Goal: Task Accomplishment & Management: Use online tool/utility

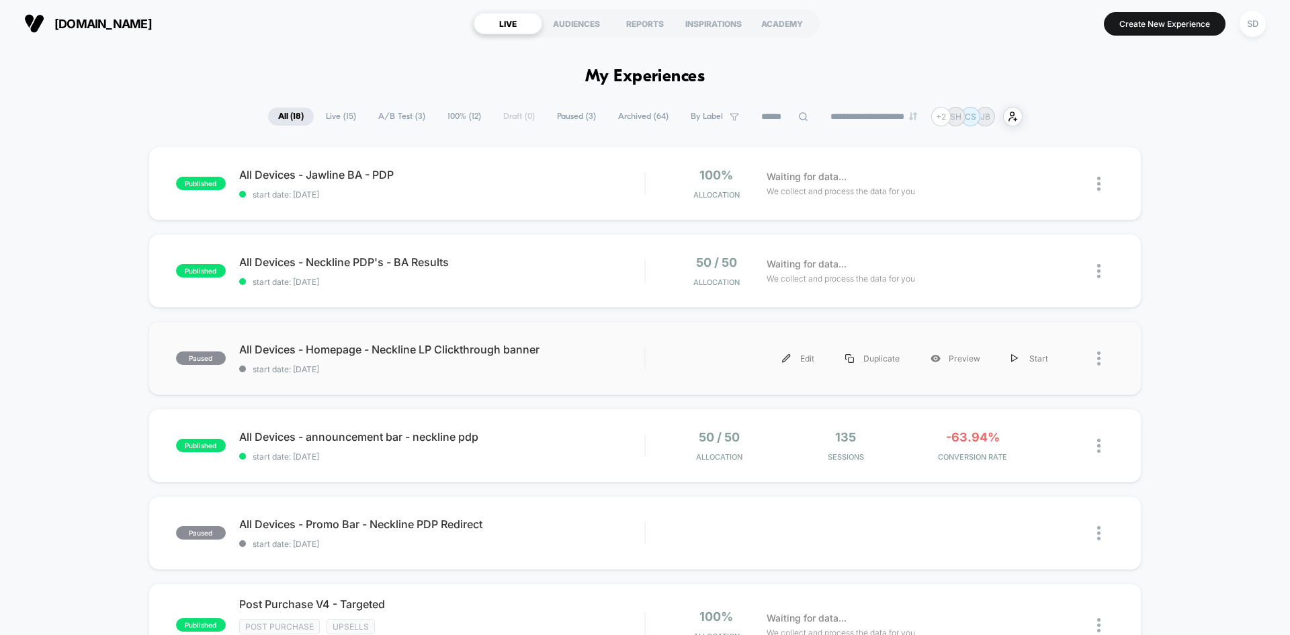
scroll to position [134, 0]
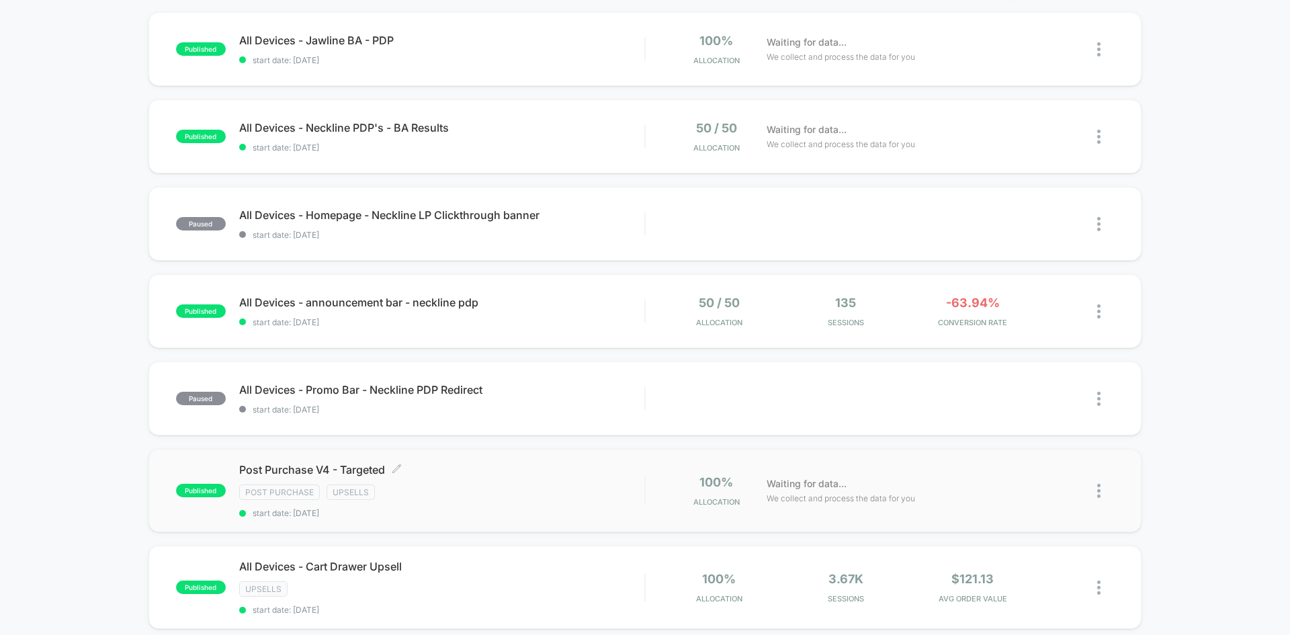
click at [444, 469] on span "Post Purchase V4 - Targeted Click to edit experience details" at bounding box center [441, 469] width 405 height 13
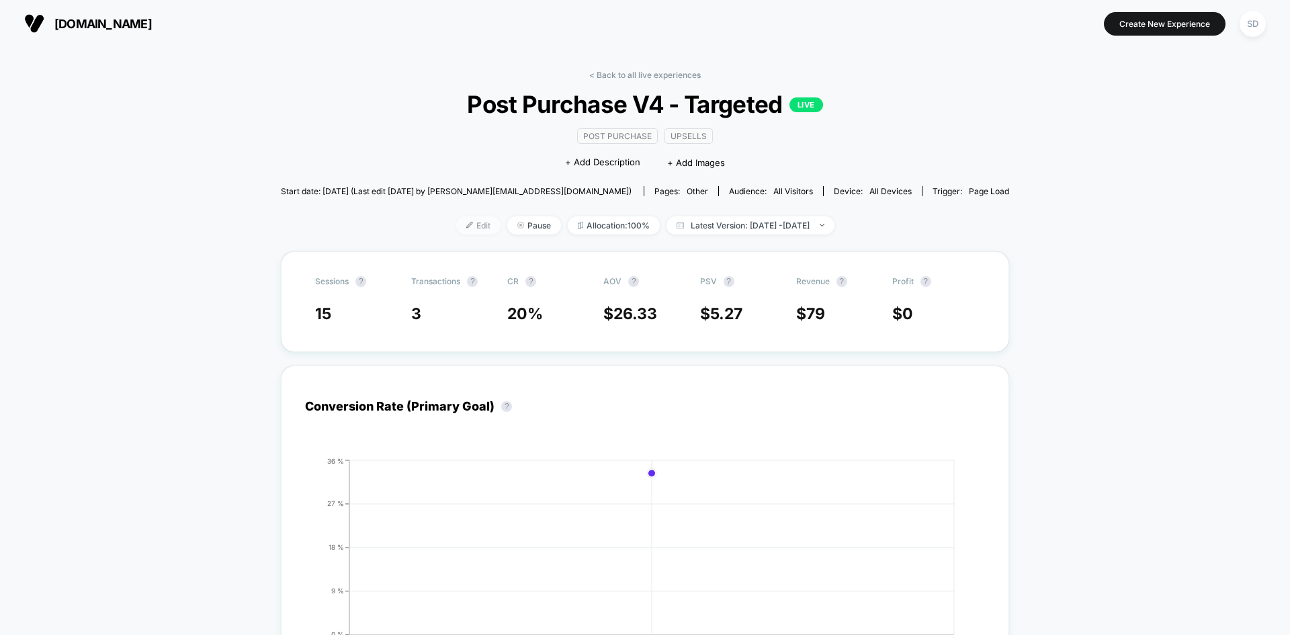
click at [474, 221] on span "Edit" at bounding box center [478, 225] width 44 height 18
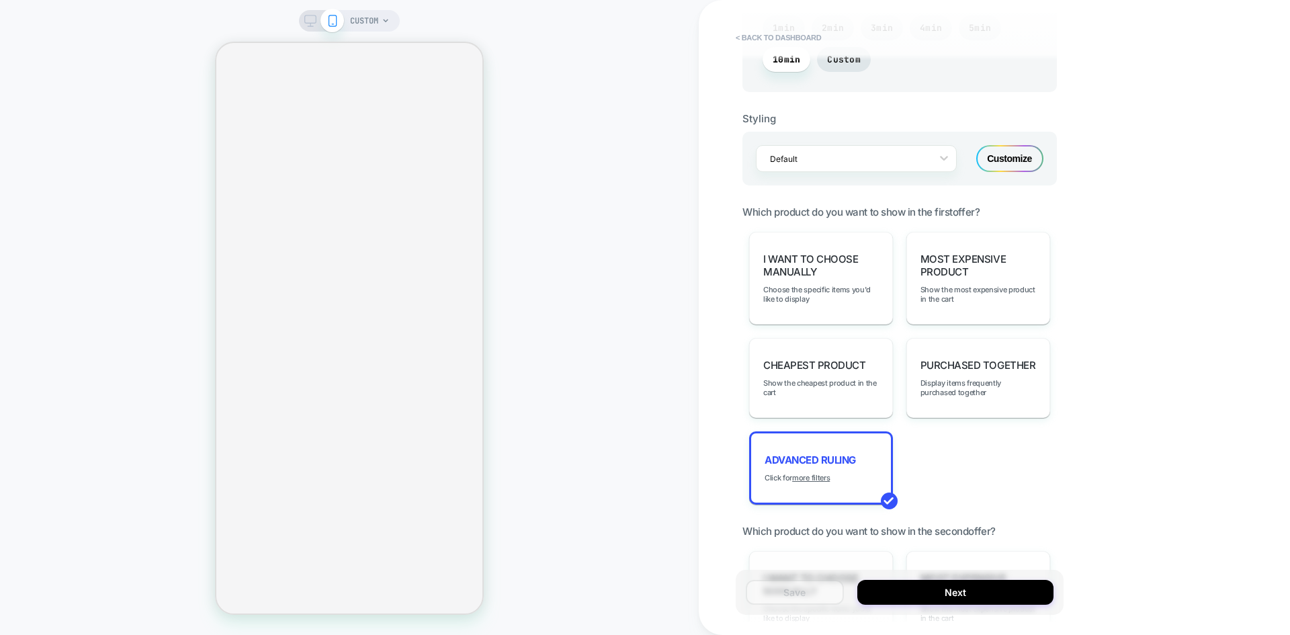
scroll to position [1277, 0]
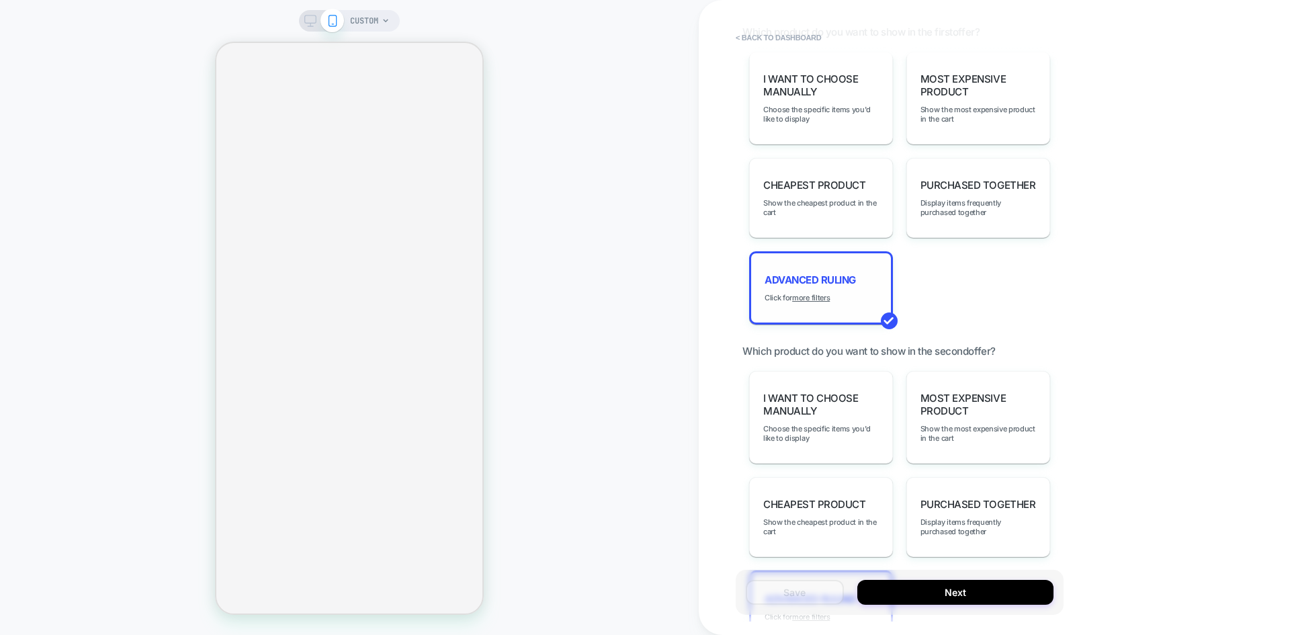
click at [835, 285] on span "Advanced Ruling" at bounding box center [810, 279] width 91 height 13
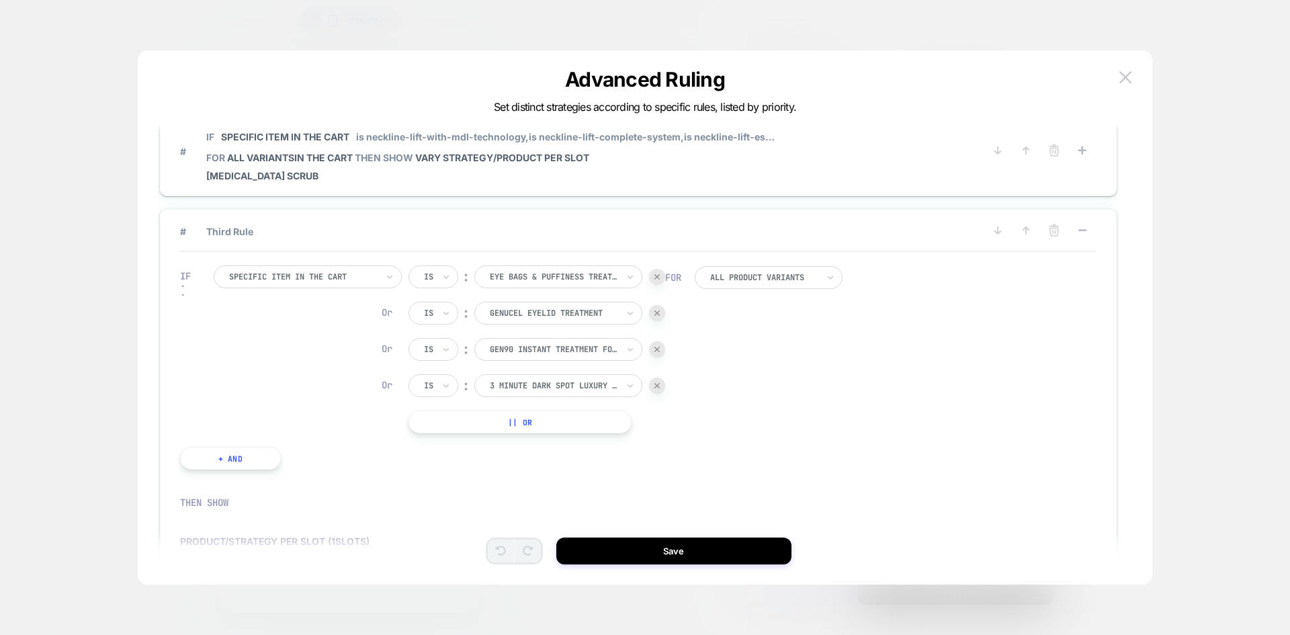
scroll to position [470, 0]
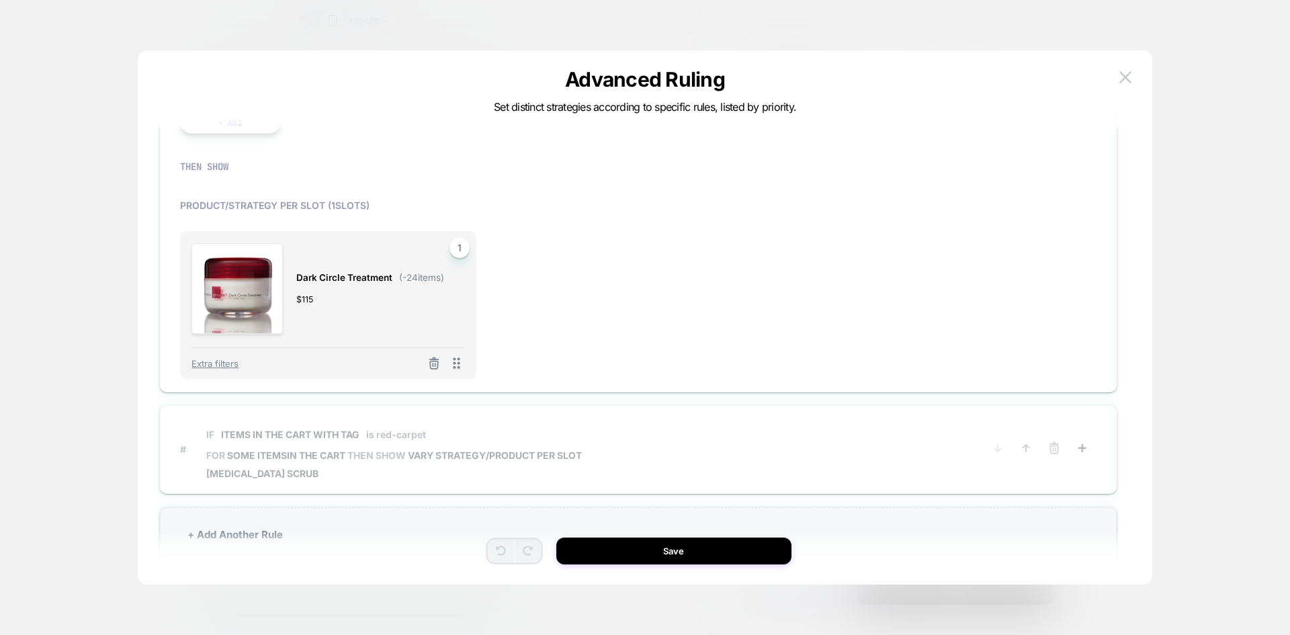
click at [924, 444] on span "# IF Items in the cart with tag is red-carpet FOR some items IN THE CART THEN S…" at bounding box center [582, 449] width 804 height 60
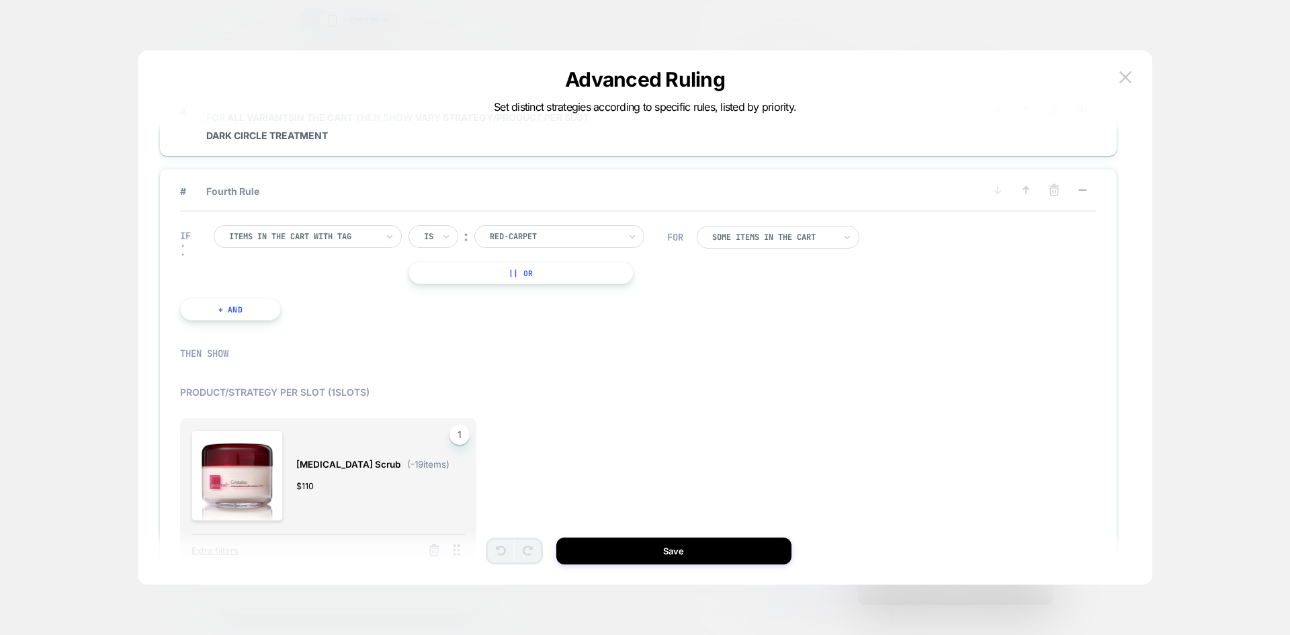
scroll to position [177, 0]
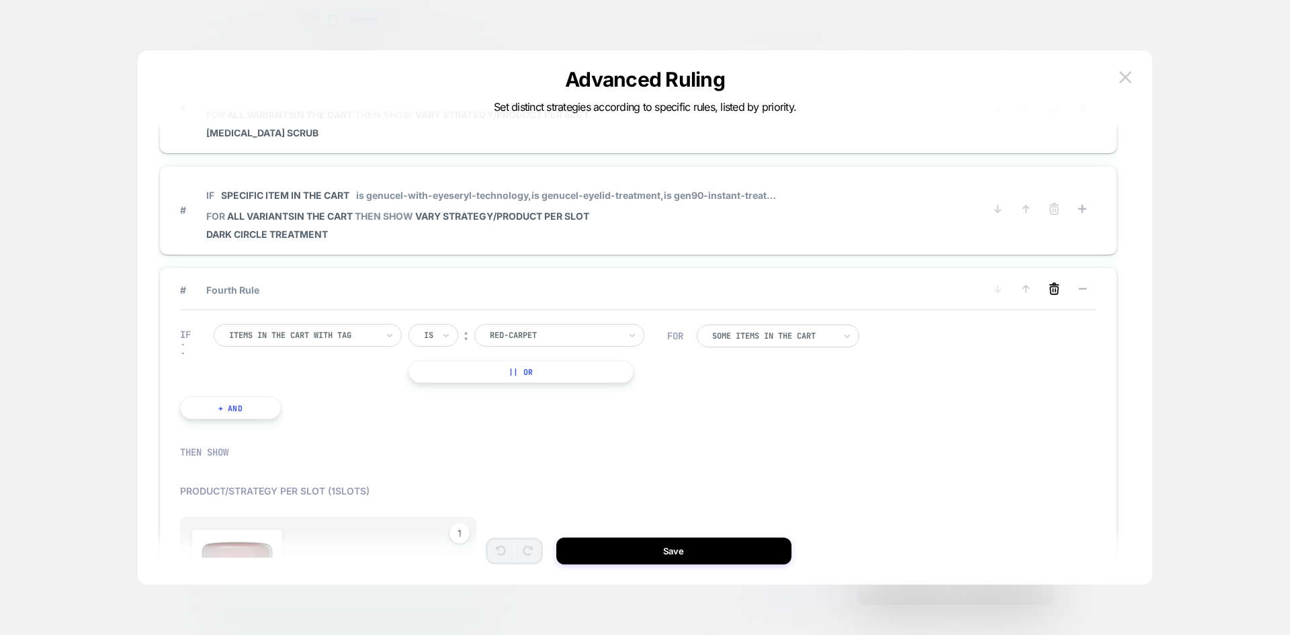
click at [1057, 290] on icon at bounding box center [1053, 288] width 13 height 13
click at [920, 316] on button "YES" at bounding box center [918, 310] width 69 height 22
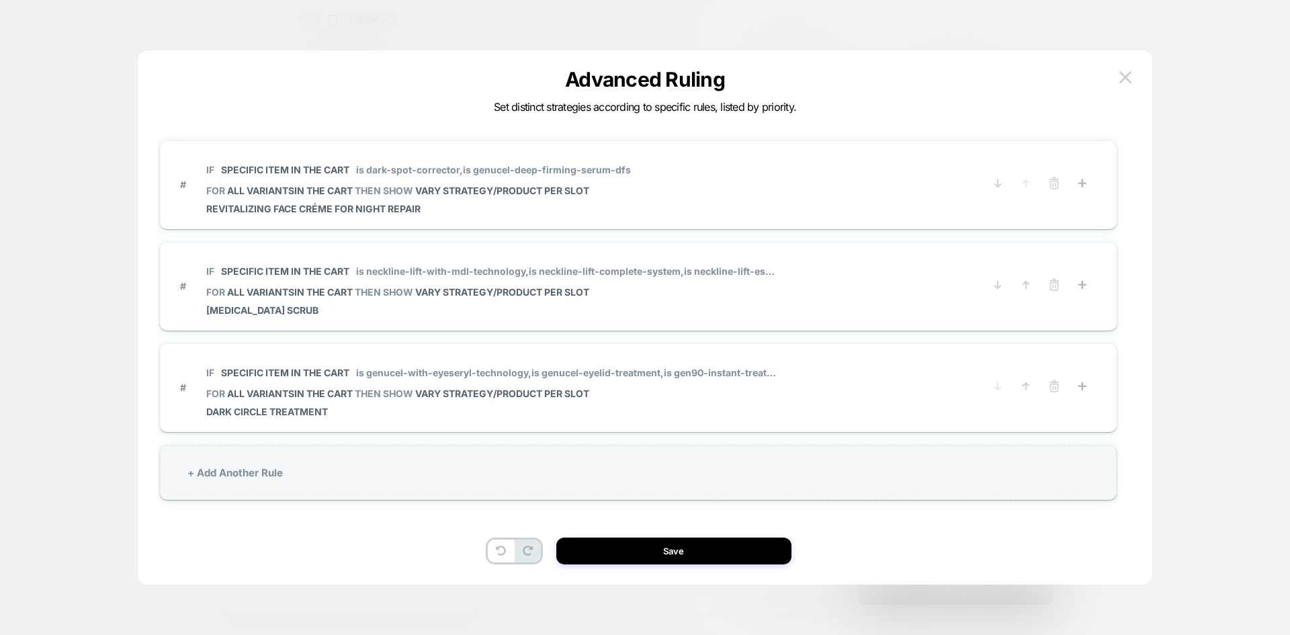
scroll to position [0, 0]
click at [866, 296] on span "# IF Specific item in the cart is neckline-lift-with-mdl-technology, is necklin…" at bounding box center [582, 286] width 804 height 60
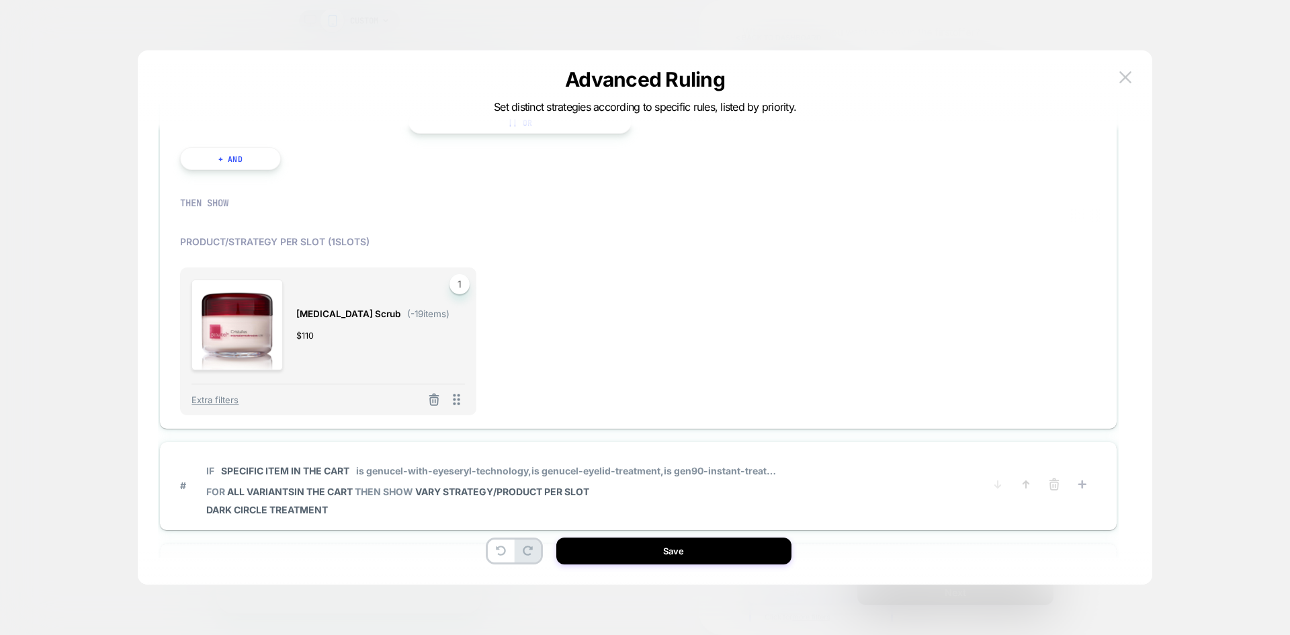
scroll to position [423, 0]
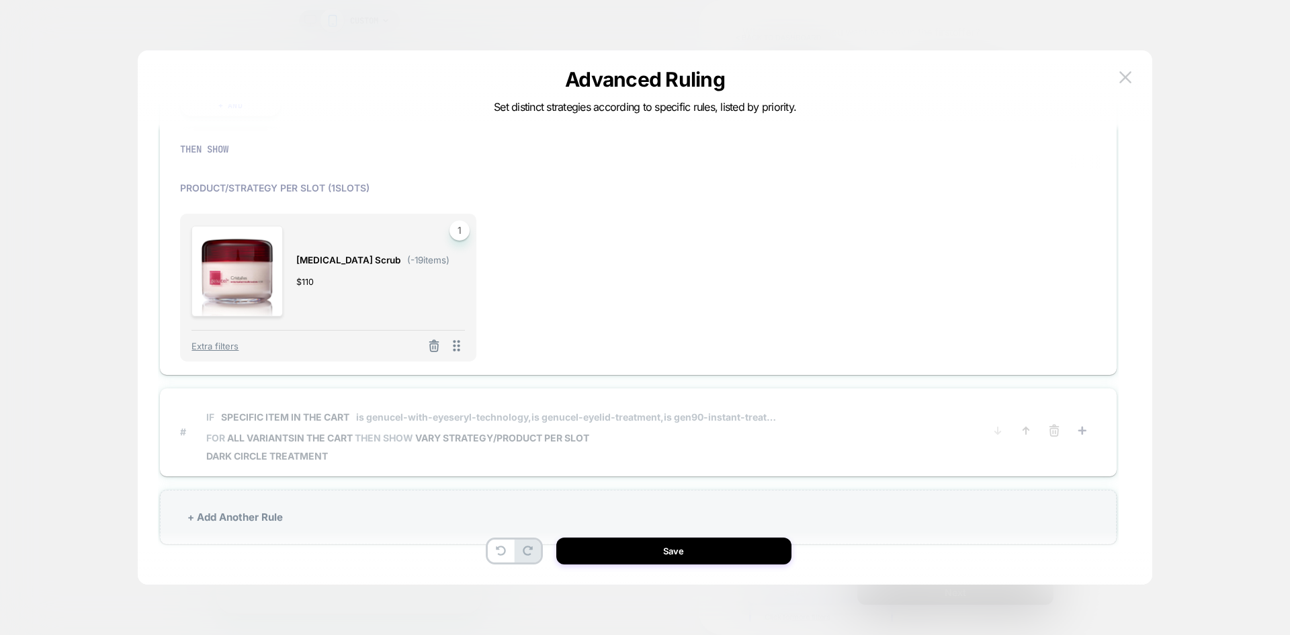
click at [745, 459] on span "Dark Circle Treatment" at bounding box center [492, 455] width 573 height 11
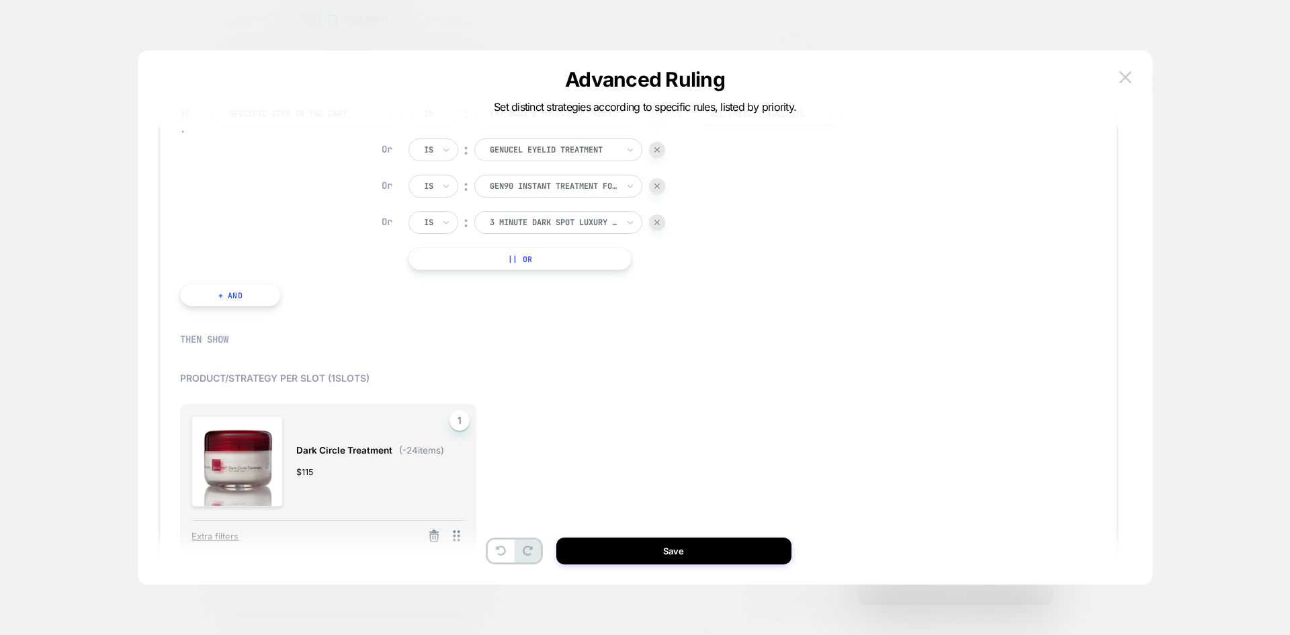
scroll to position [185, 0]
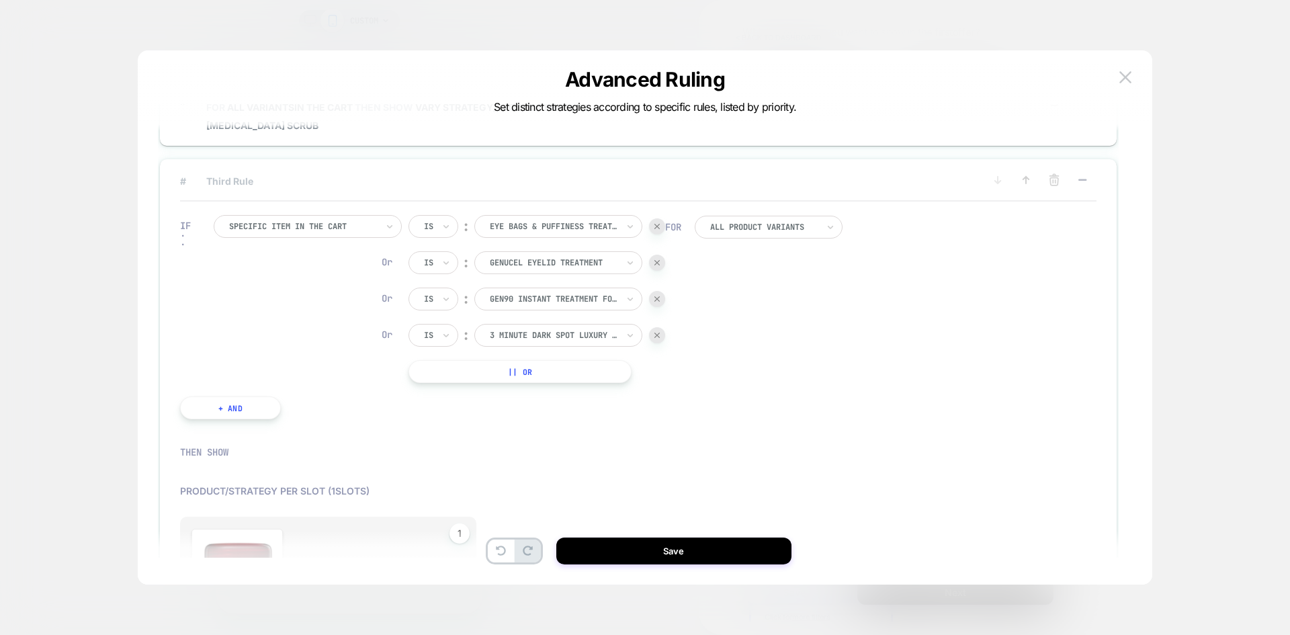
click at [589, 370] on button "|| Or" at bounding box center [520, 371] width 223 height 23
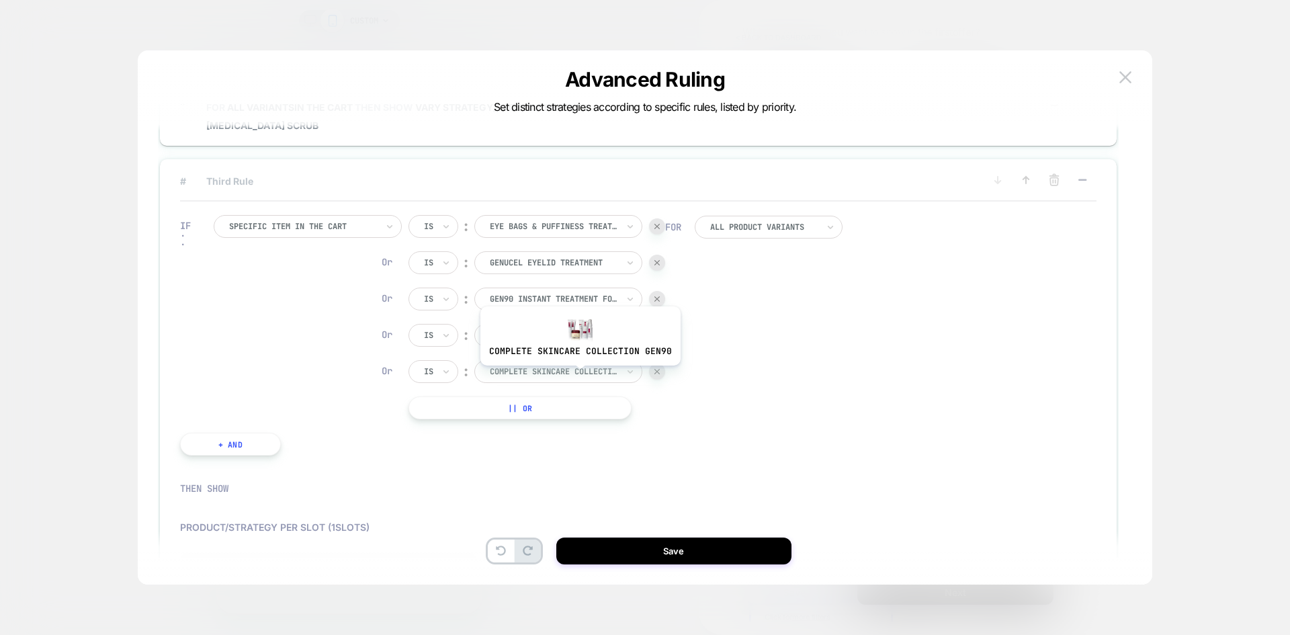
click at [579, 371] on div at bounding box center [554, 372] width 128 height 12
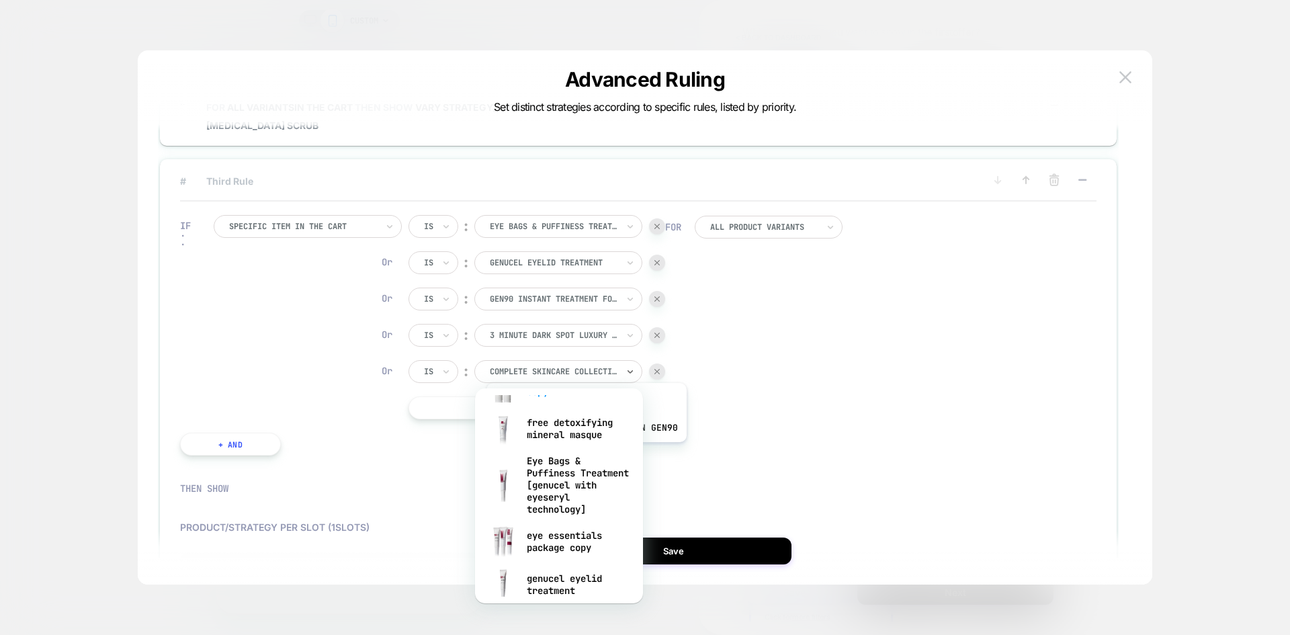
scroll to position [269, 0]
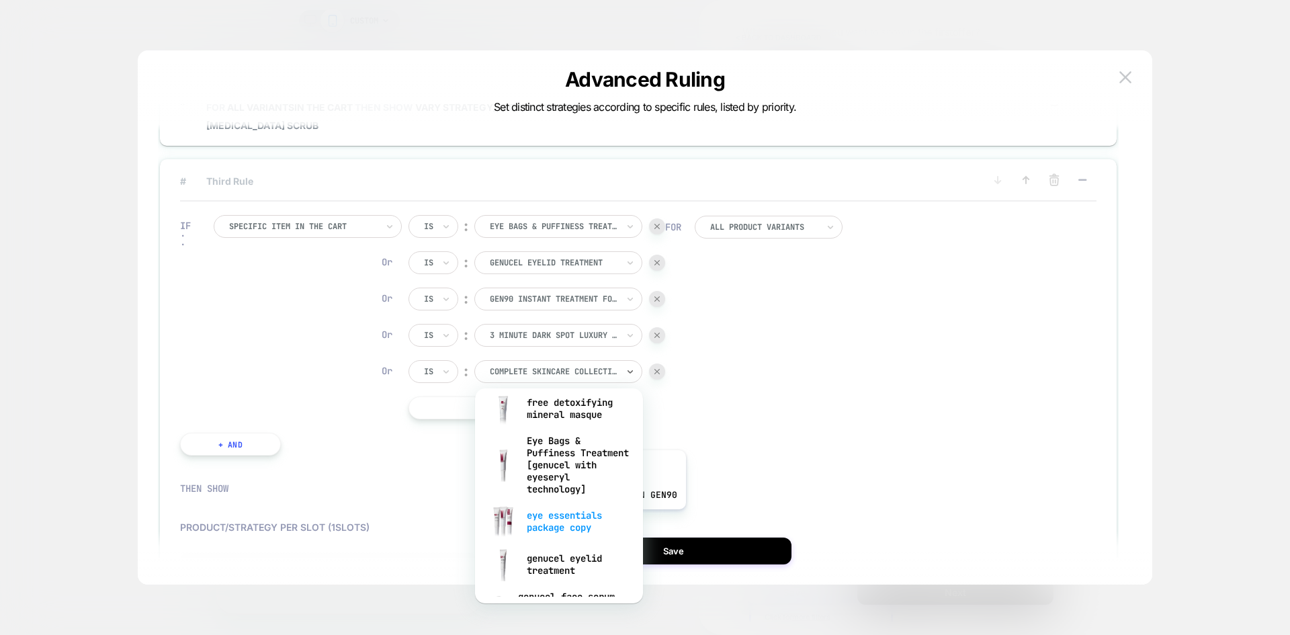
click at [584, 519] on div "eye essentials package copy" at bounding box center [559, 521] width 155 height 43
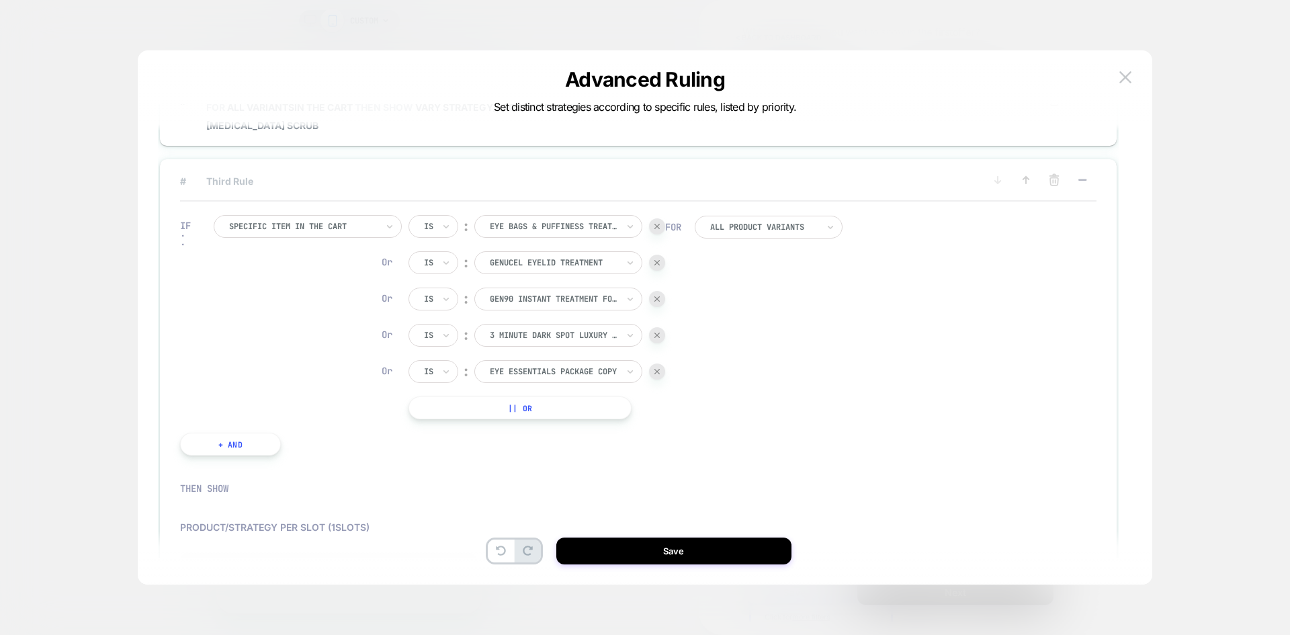
click at [556, 418] on button "|| Or" at bounding box center [520, 407] width 223 height 23
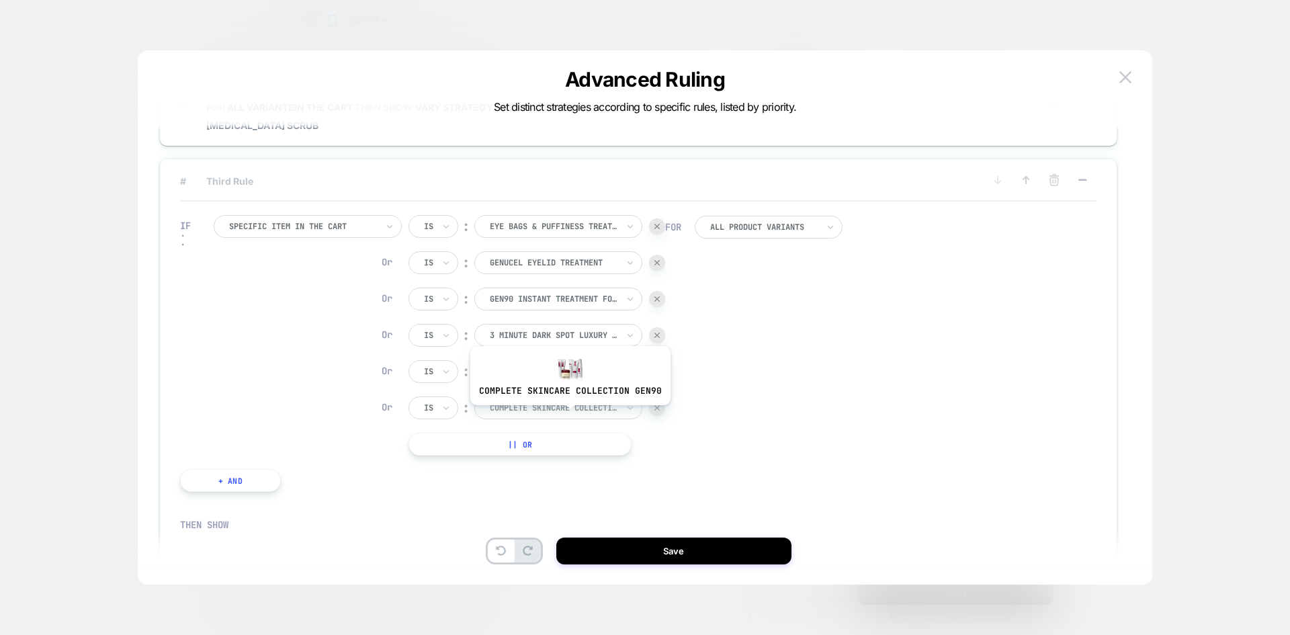
click at [570, 403] on div at bounding box center [554, 408] width 128 height 12
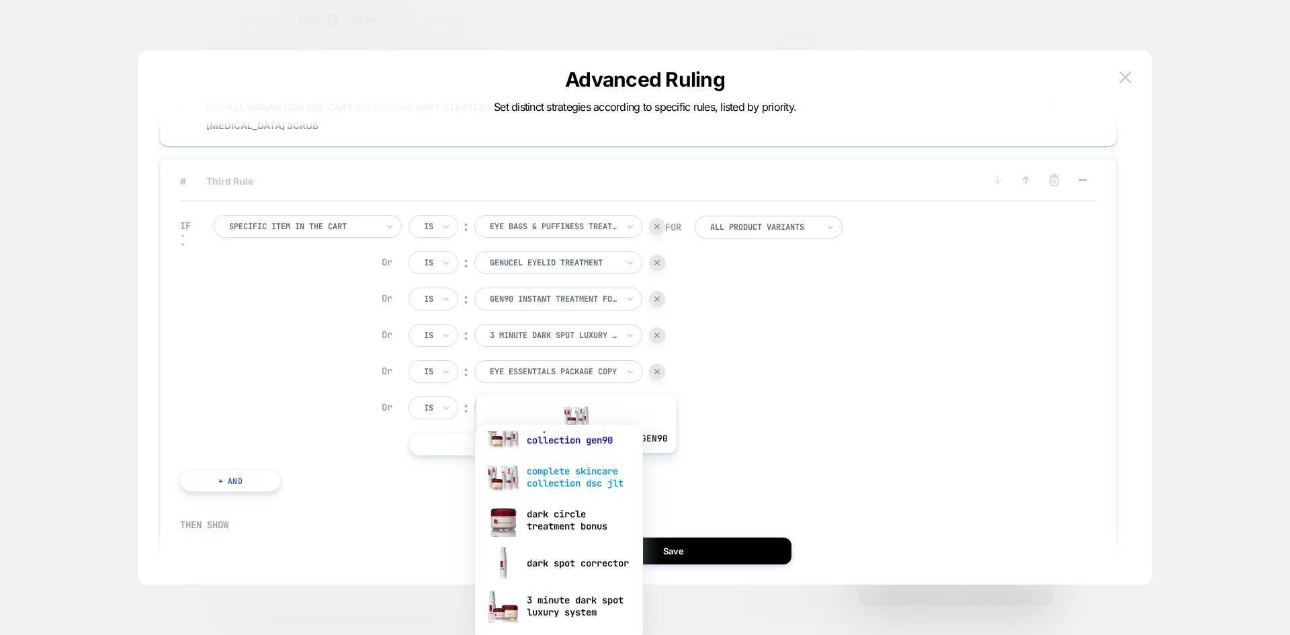
scroll to position [0, 0]
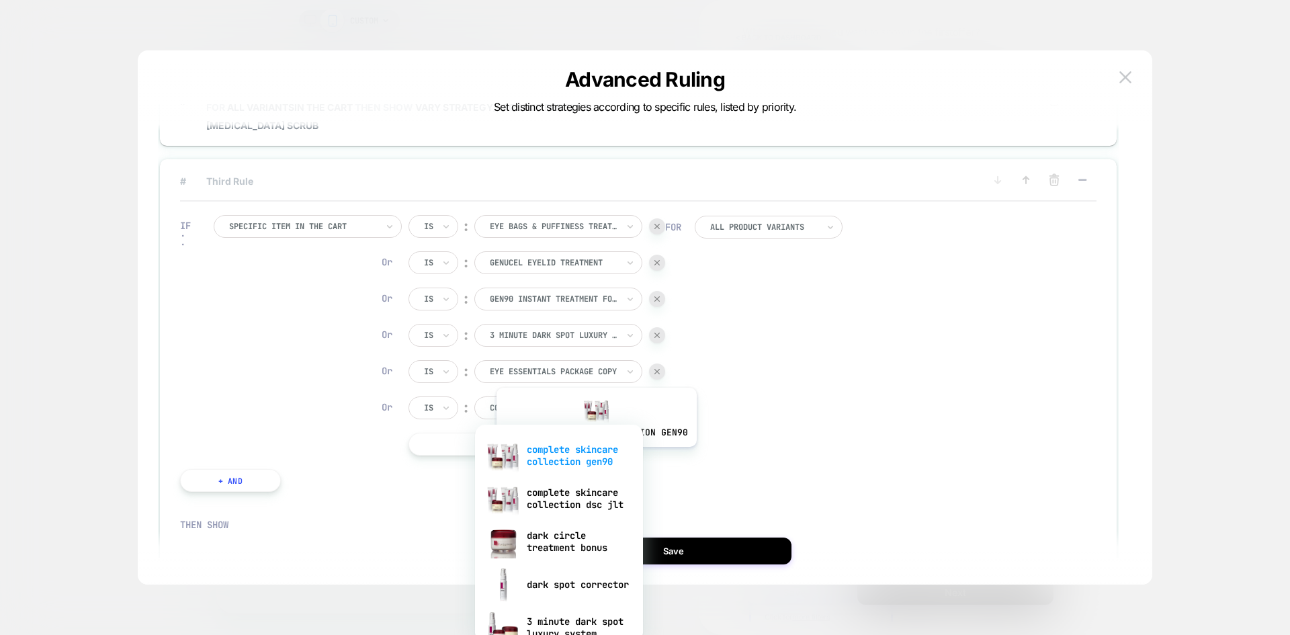
click at [595, 457] on div "complete skincare collection gen90" at bounding box center [559, 455] width 155 height 43
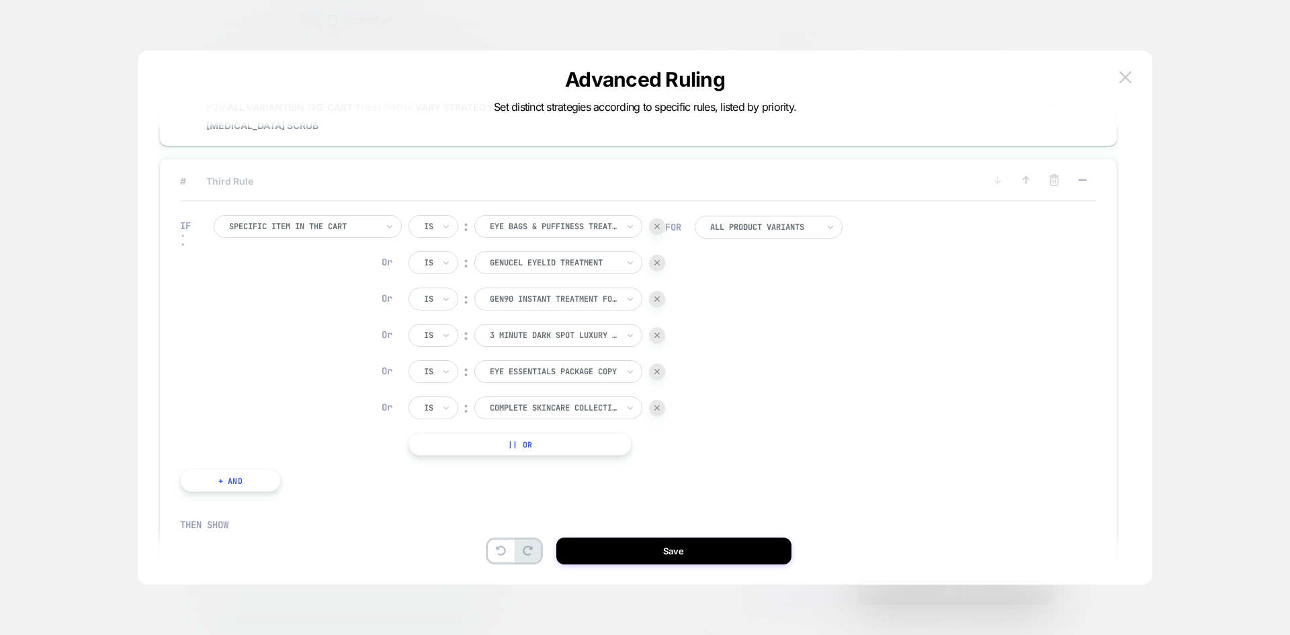
click at [561, 442] on button "|| Or" at bounding box center [520, 444] width 223 height 23
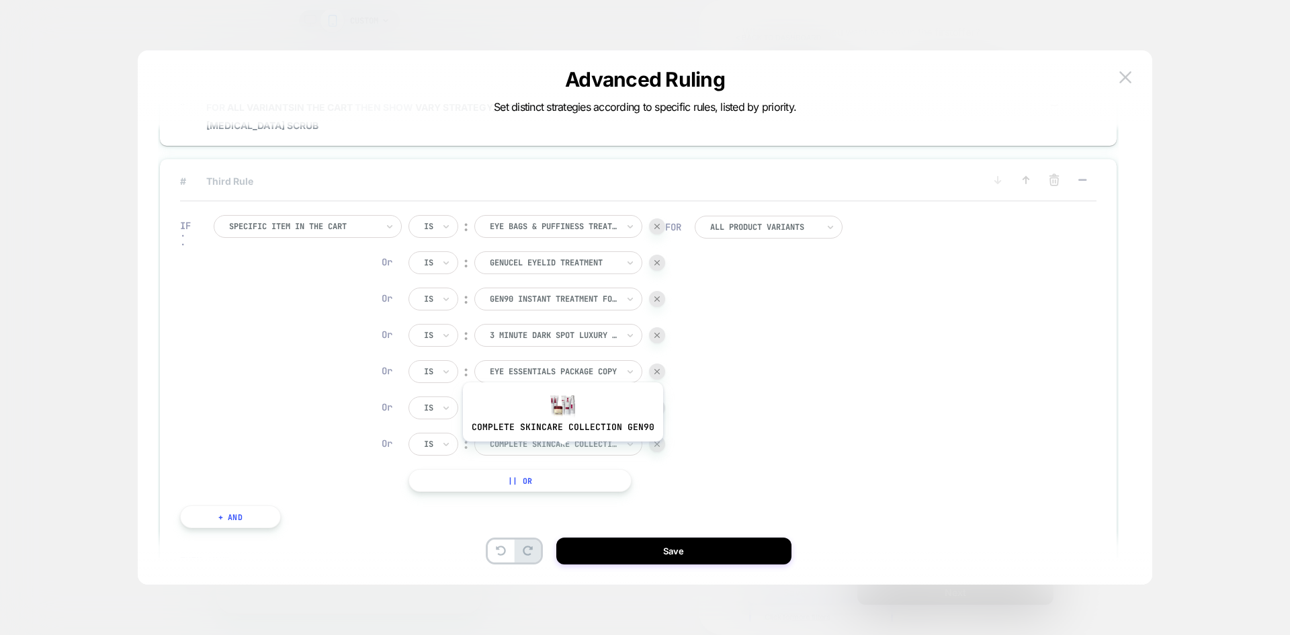
click at [562, 449] on div at bounding box center [554, 444] width 128 height 12
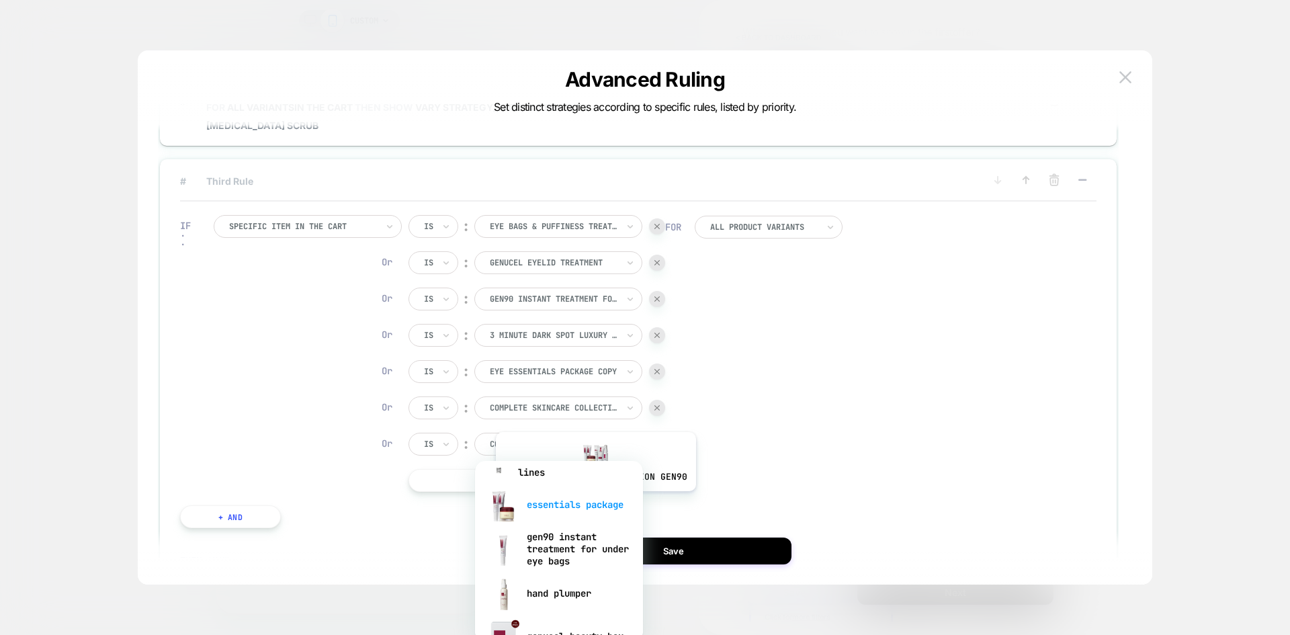
scroll to position [470, 0]
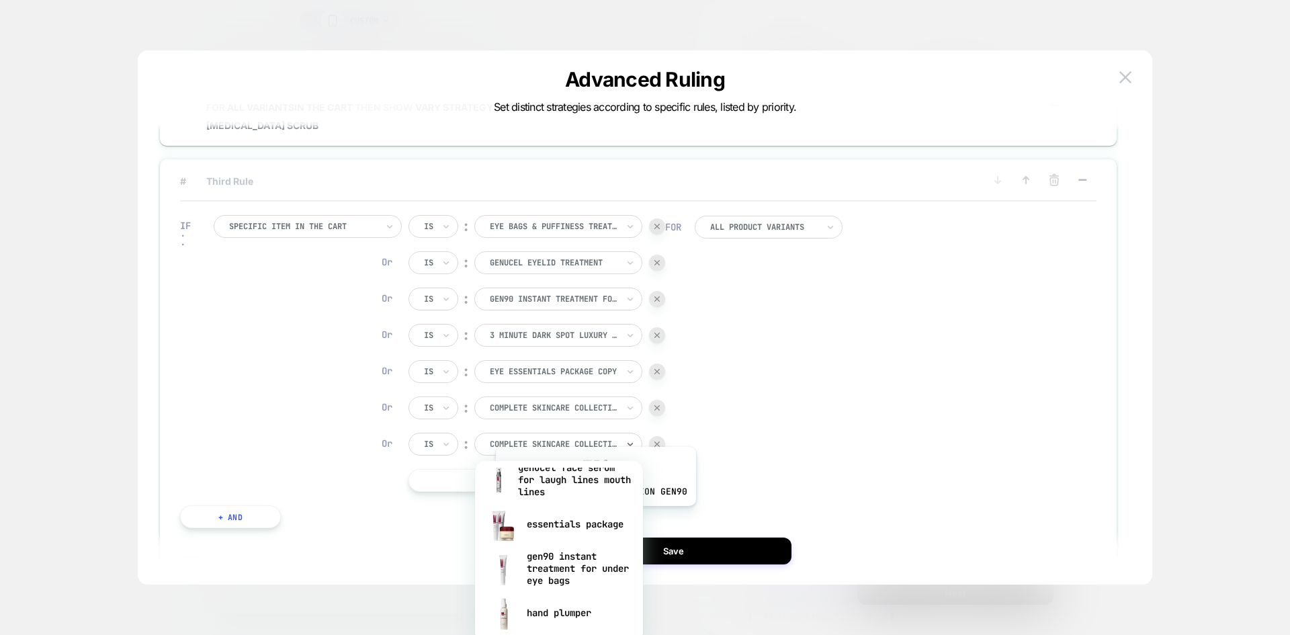
click at [594, 519] on div "essentials package" at bounding box center [559, 524] width 155 height 43
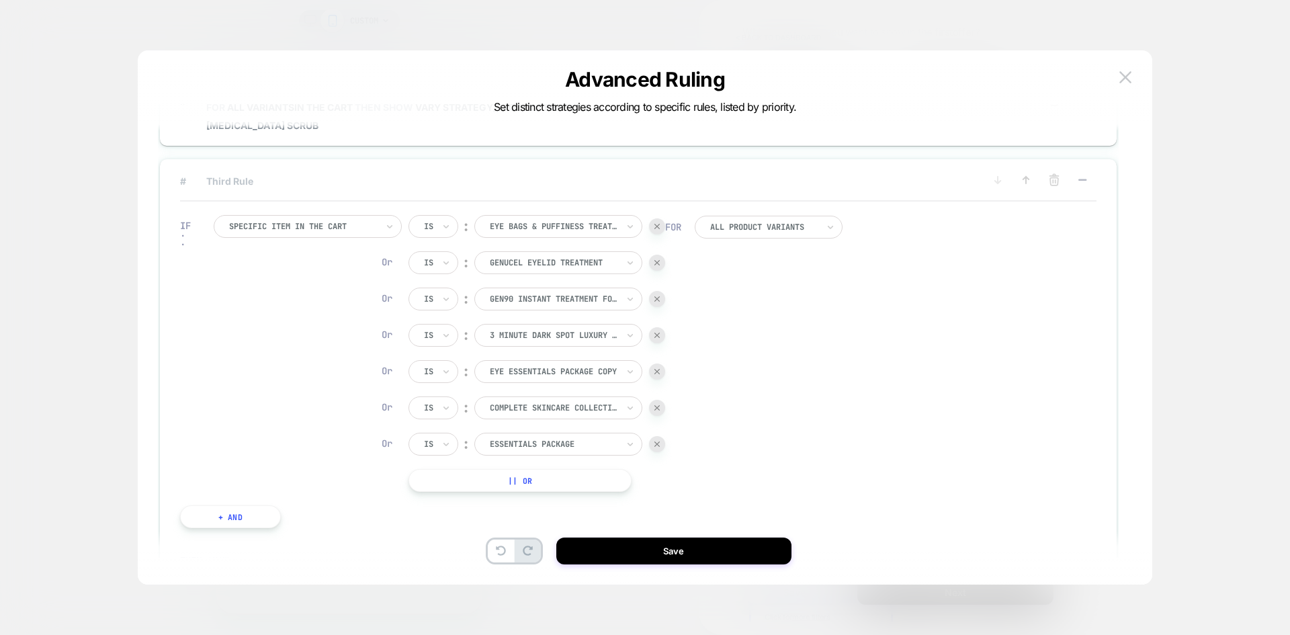
click at [689, 548] on button "Save" at bounding box center [673, 551] width 235 height 27
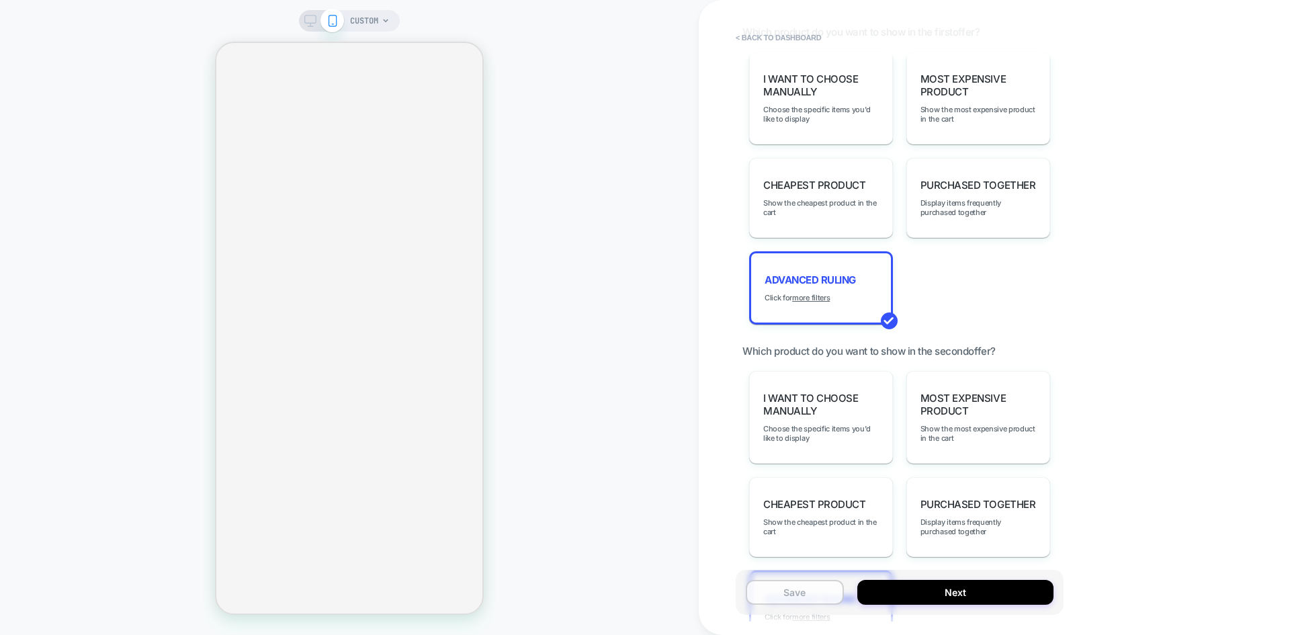
click at [822, 599] on button "Save" at bounding box center [795, 592] width 98 height 25
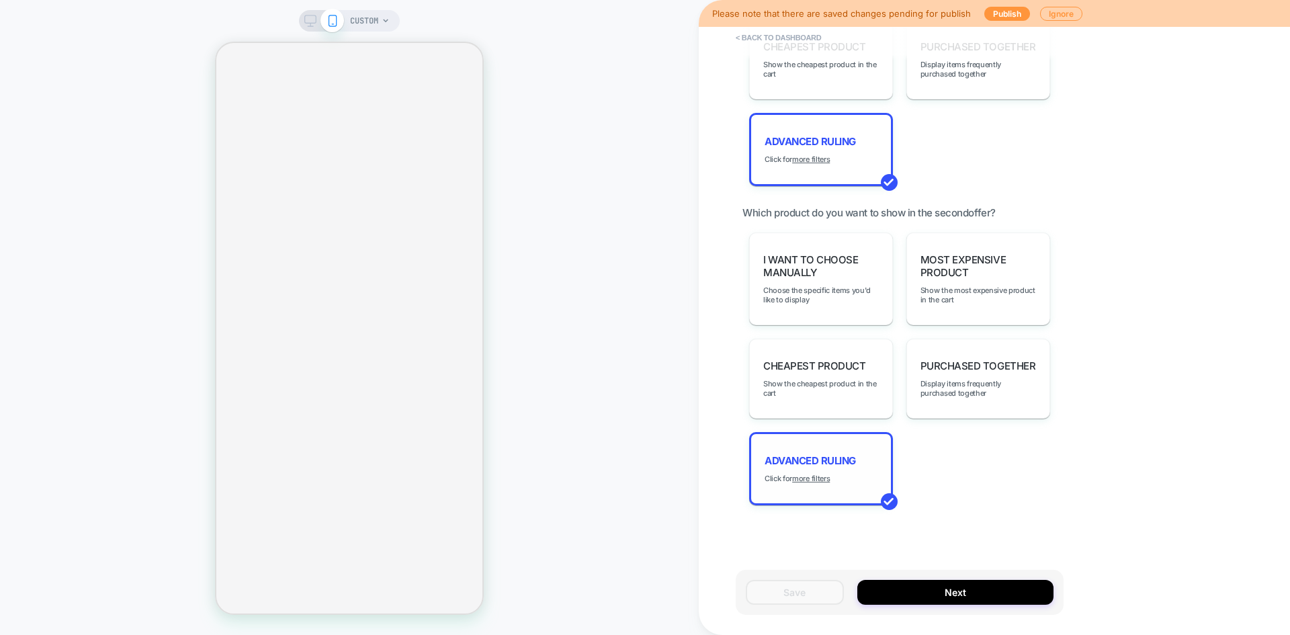
scroll to position [1420, 0]
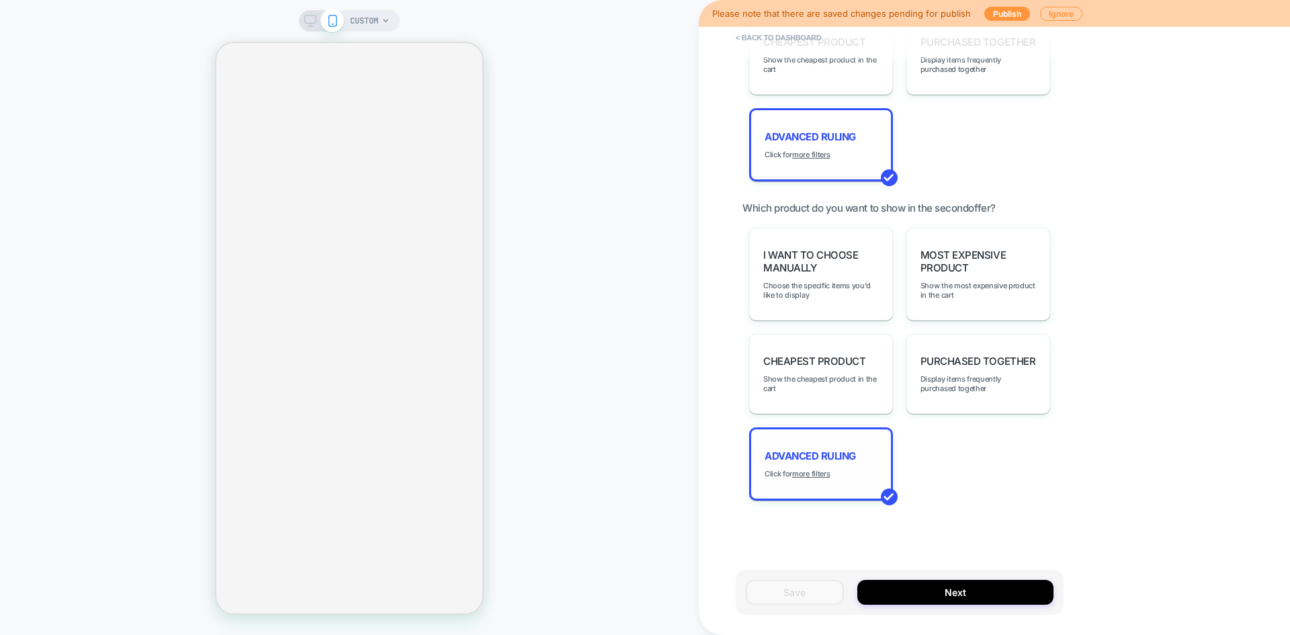
click at [822, 468] on div "Advanced Ruling Click for more filters" at bounding box center [821, 463] width 144 height 73
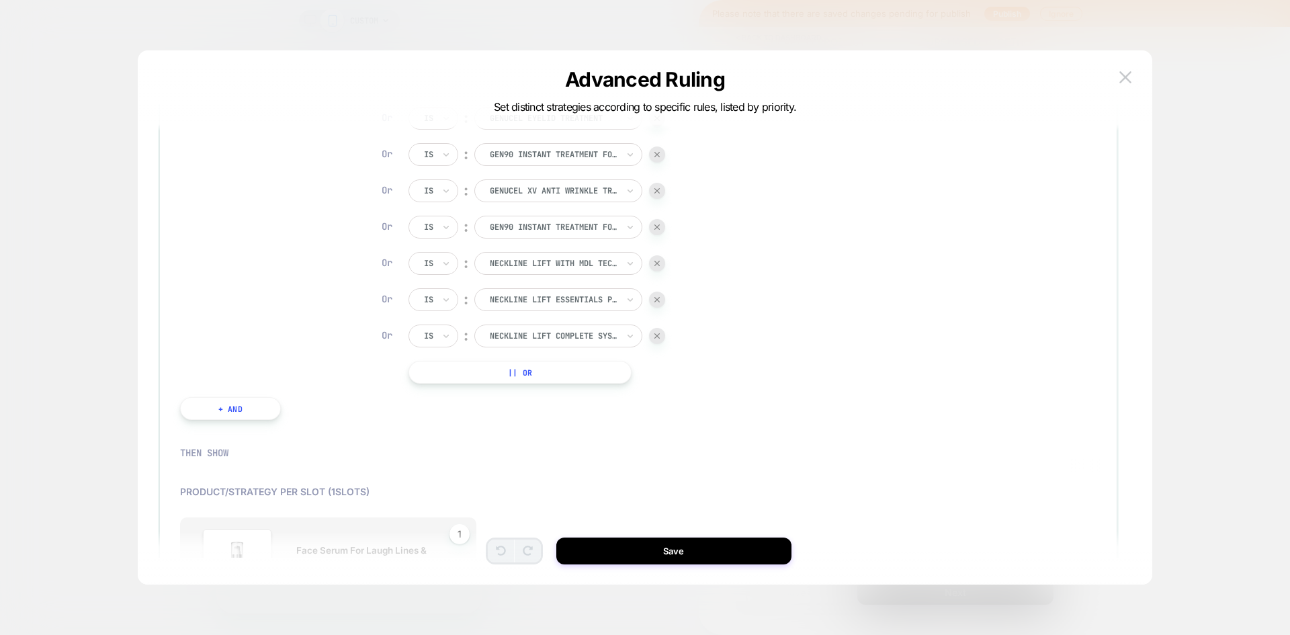
scroll to position [67, 0]
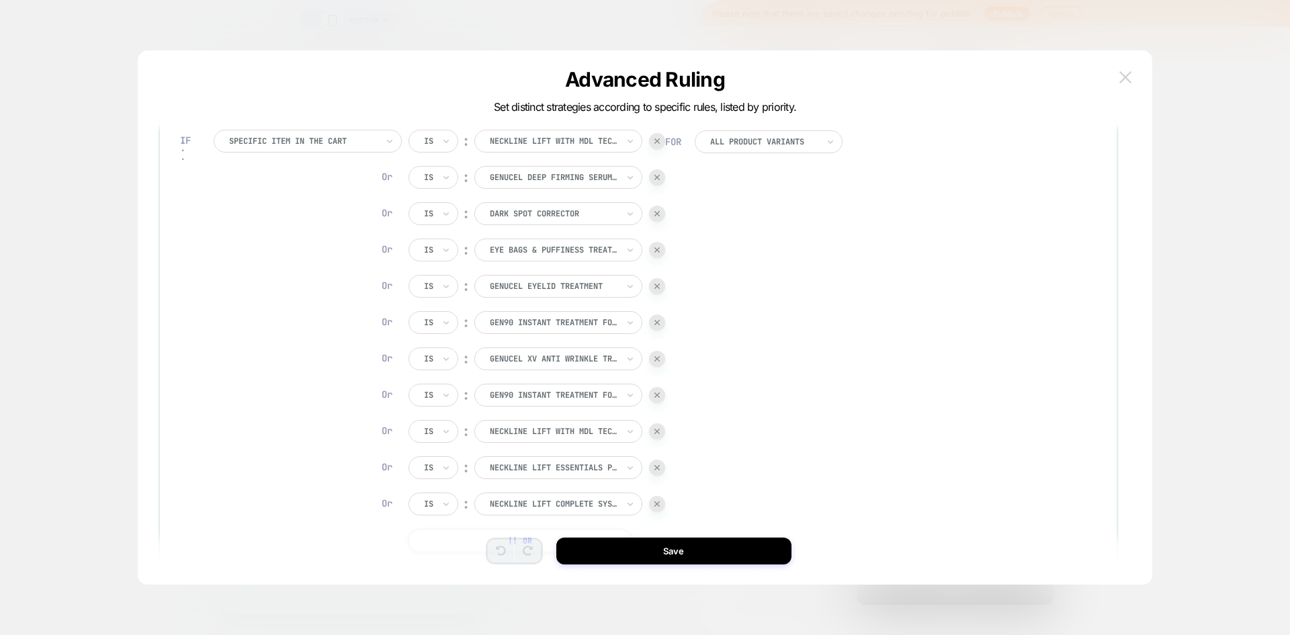
click at [1131, 77] on img at bounding box center [1125, 76] width 12 height 11
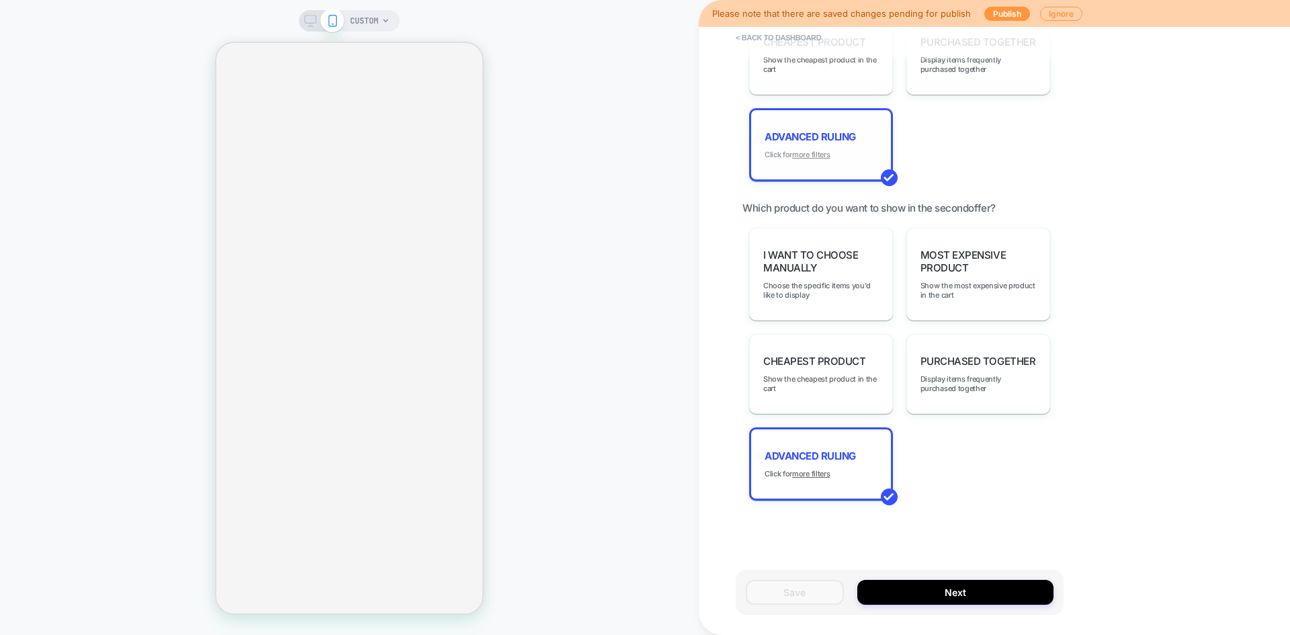
click at [826, 153] on u "more filters" at bounding box center [811, 154] width 38 height 9
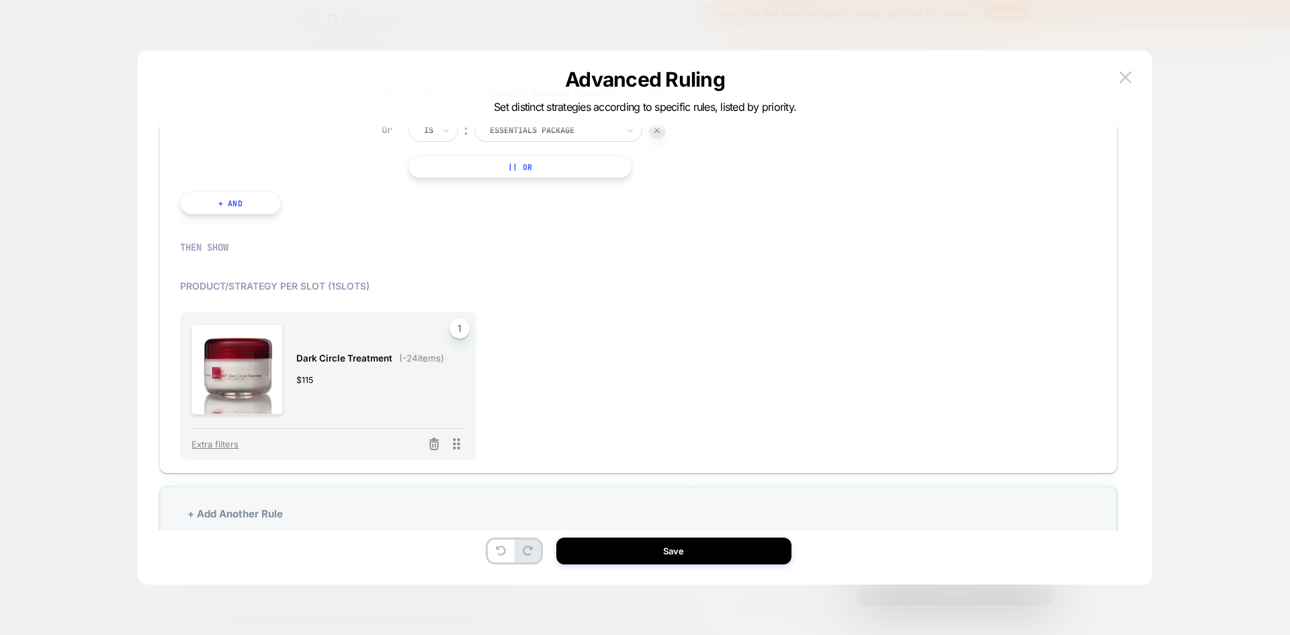
scroll to position [470, 0]
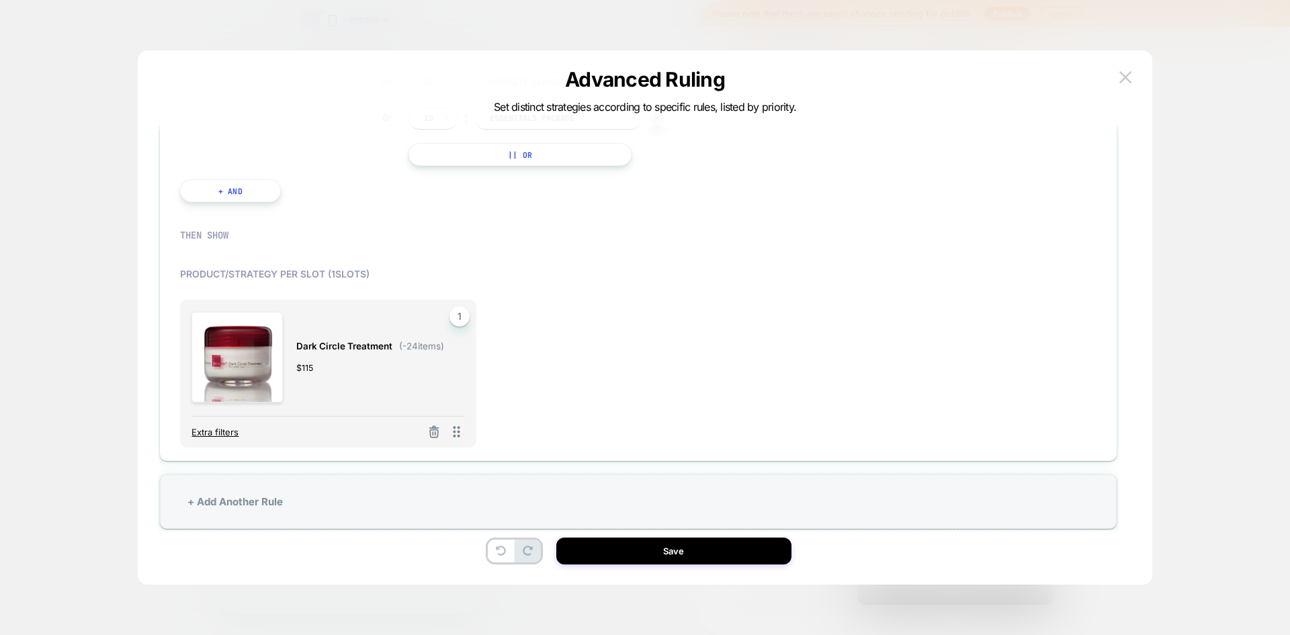
click at [224, 435] on span "Extra filters" at bounding box center [214, 432] width 47 height 11
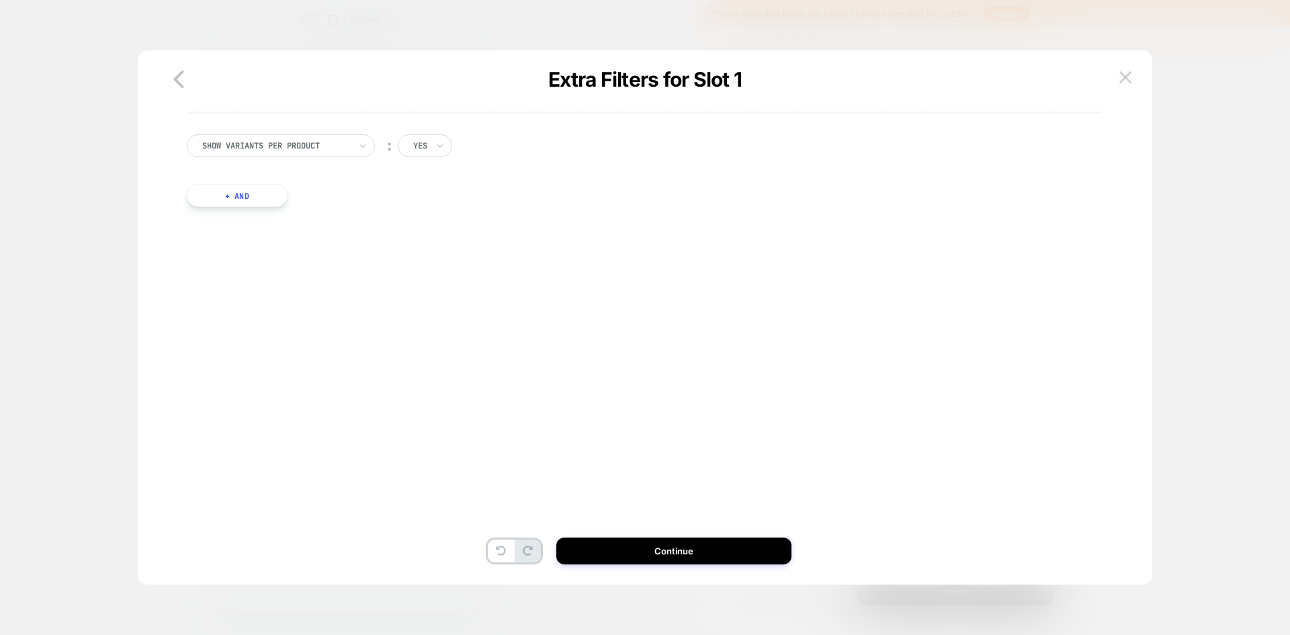
scroll to position [0, 0]
click at [310, 142] on div at bounding box center [276, 146] width 148 height 12
click at [582, 190] on div "option Separate out color variants focused, 2 of 3. 3 results available. Use Up…" at bounding box center [638, 184] width 917 height 140
click at [191, 87] on icon "button" at bounding box center [178, 79] width 27 height 27
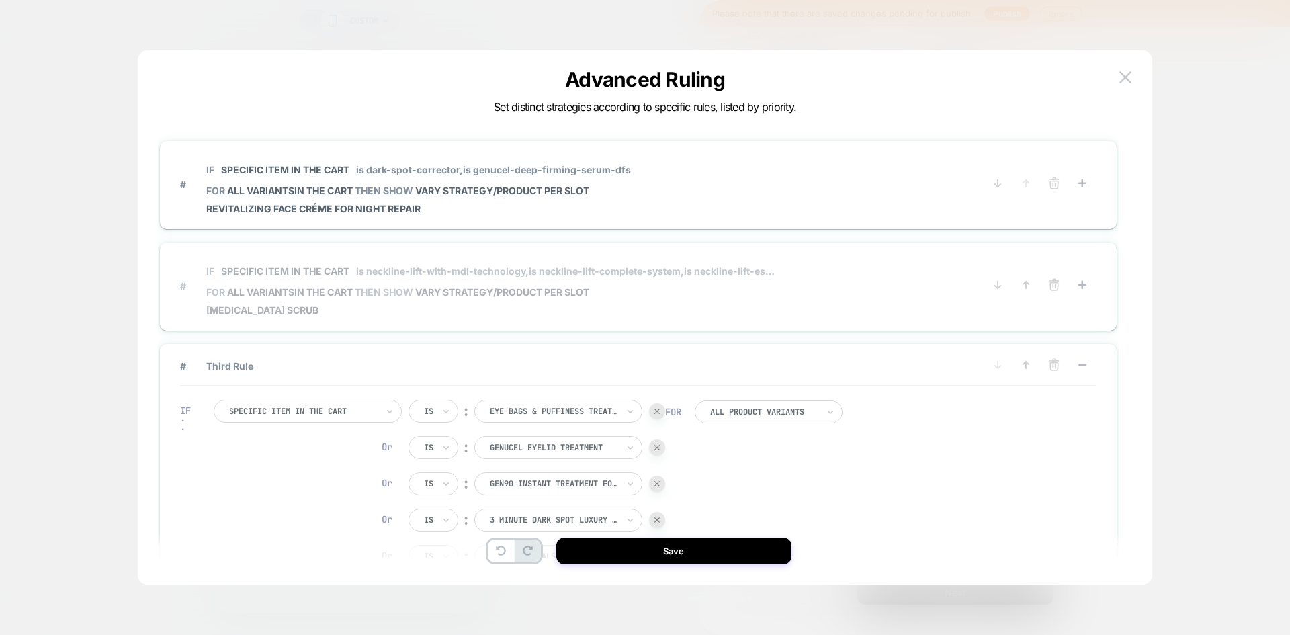
click at [765, 302] on div "IF Specific item in the cart is neckline-lift-with-mdl-technology, is neckline-…" at bounding box center [492, 286] width 573 height 60
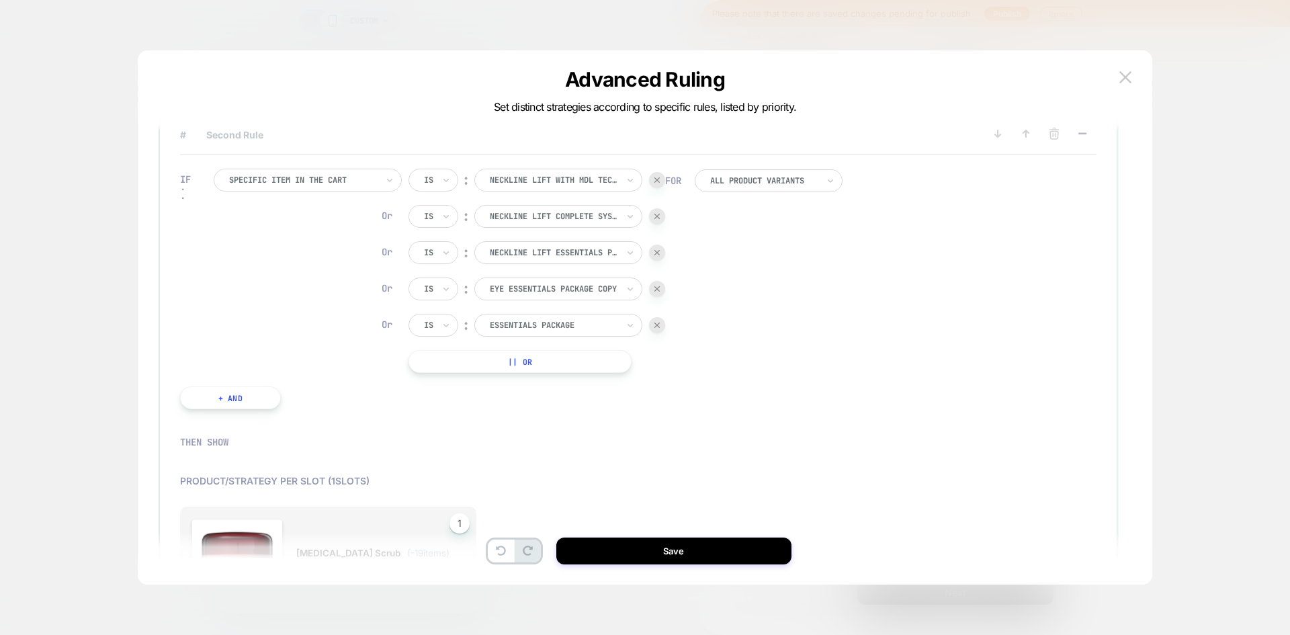
scroll to position [269, 0]
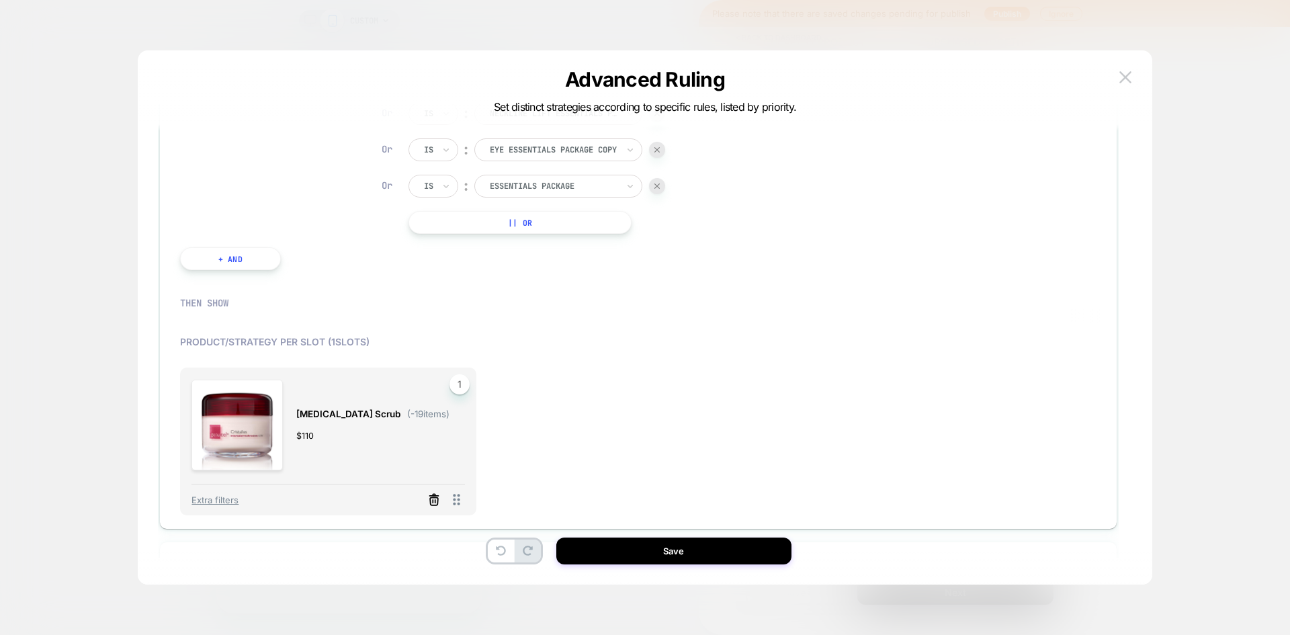
click at [433, 499] on icon at bounding box center [433, 499] width 13 height 13
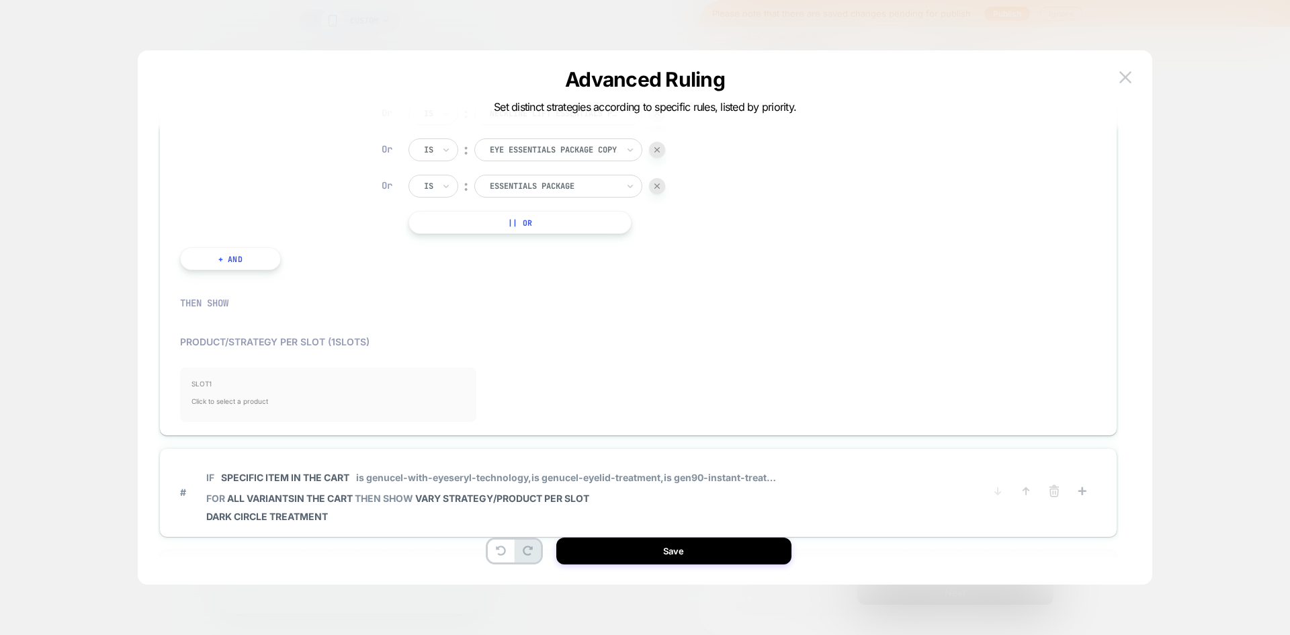
click at [262, 404] on span "Click to select a product" at bounding box center [327, 401] width 273 height 27
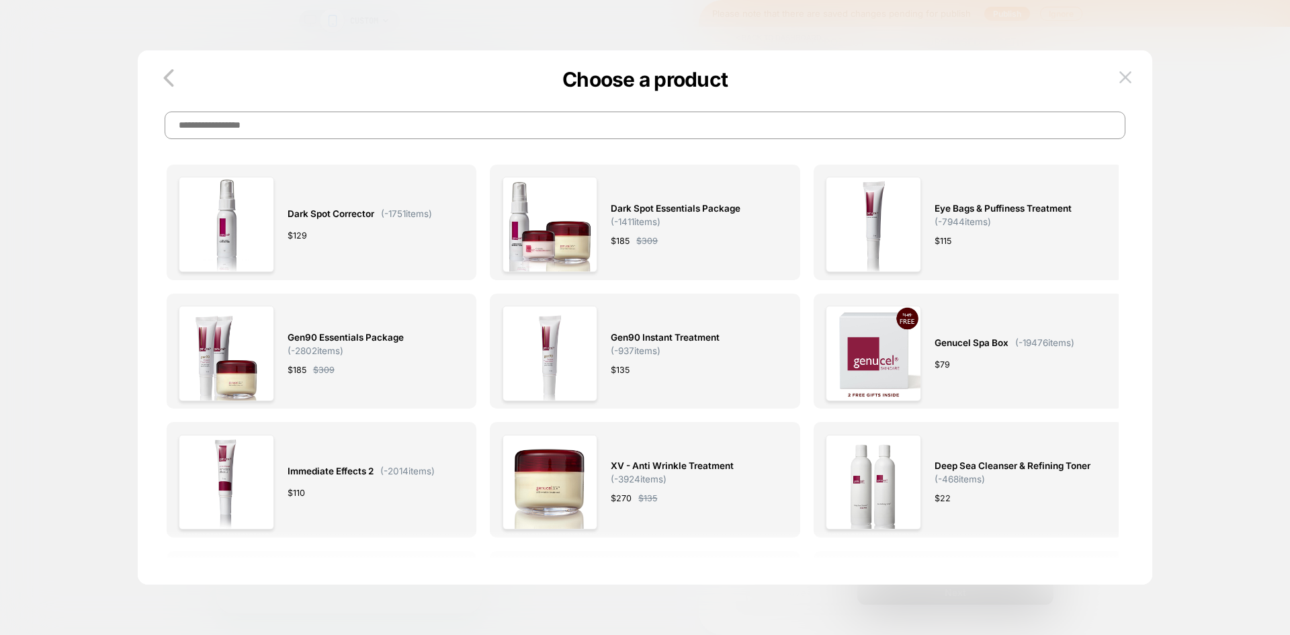
click at [518, 128] on input at bounding box center [645, 126] width 961 height 28
click at [941, 213] on span "Eye Bags & Puffiness Treatment" at bounding box center [1003, 208] width 137 height 15
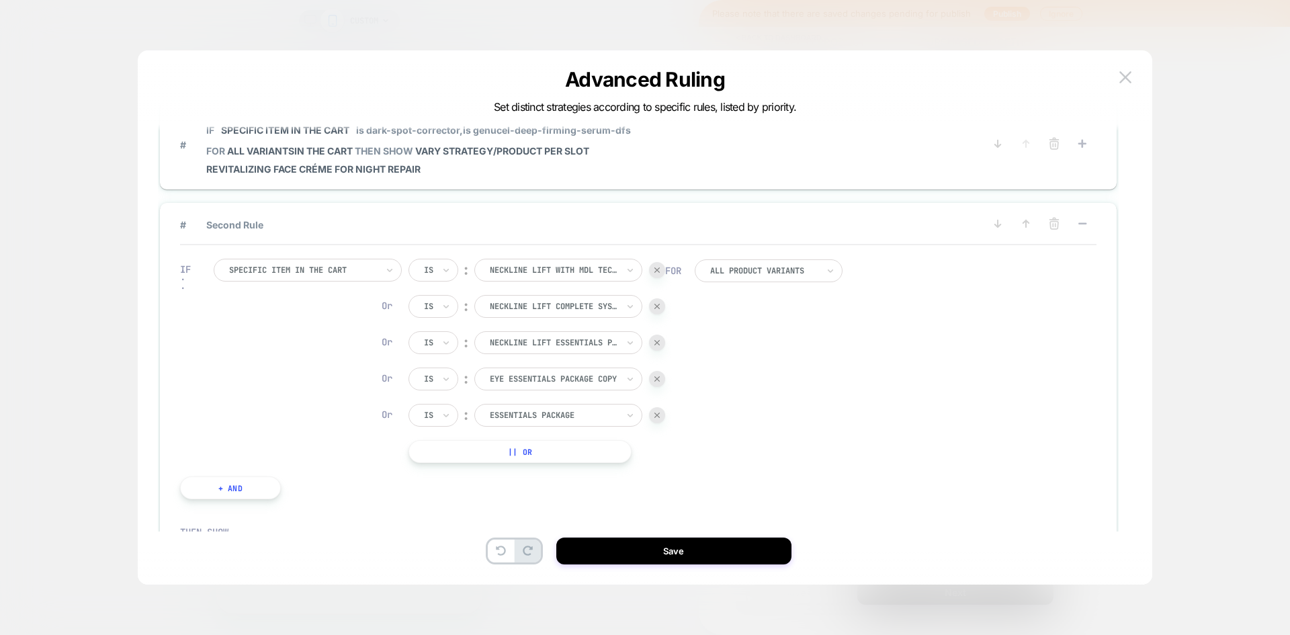
scroll to position [40, 0]
drag, startPoint x: 910, startPoint y: 352, endPoint x: 918, endPoint y: 331, distance: 22.1
click at [910, 352] on div "IF Specific item in the cart Is ︰ neckline lift with mdl technology NECKLINE LI…" at bounding box center [638, 378] width 917 height 267
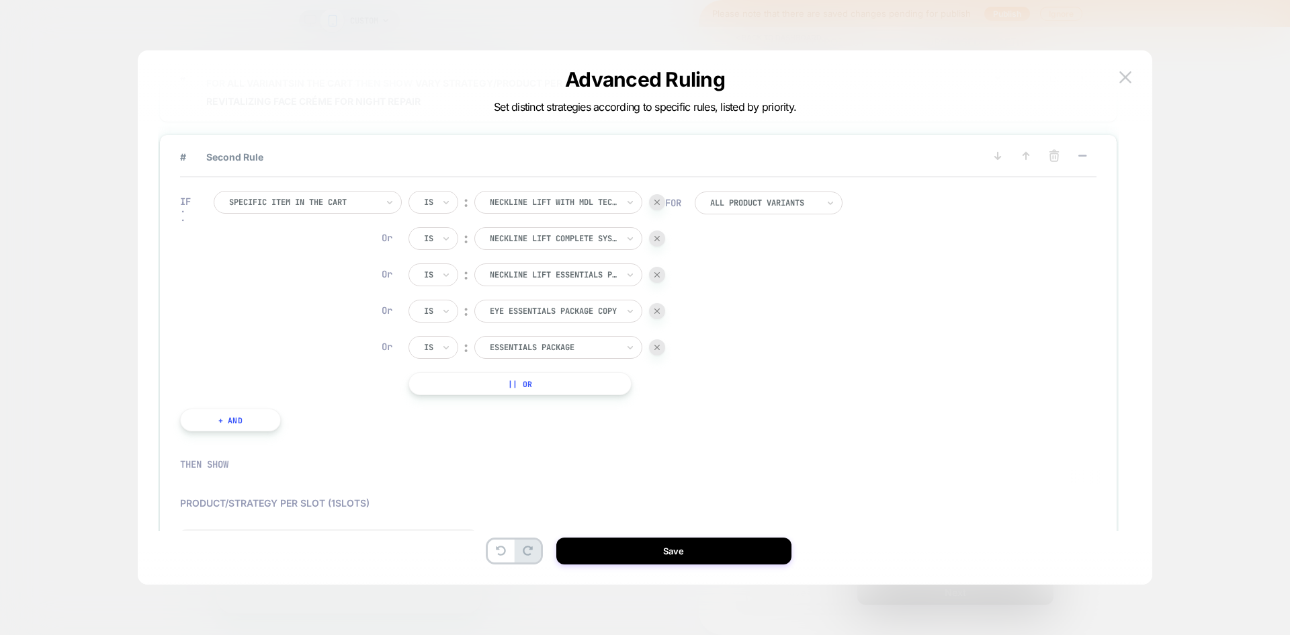
scroll to position [336, 0]
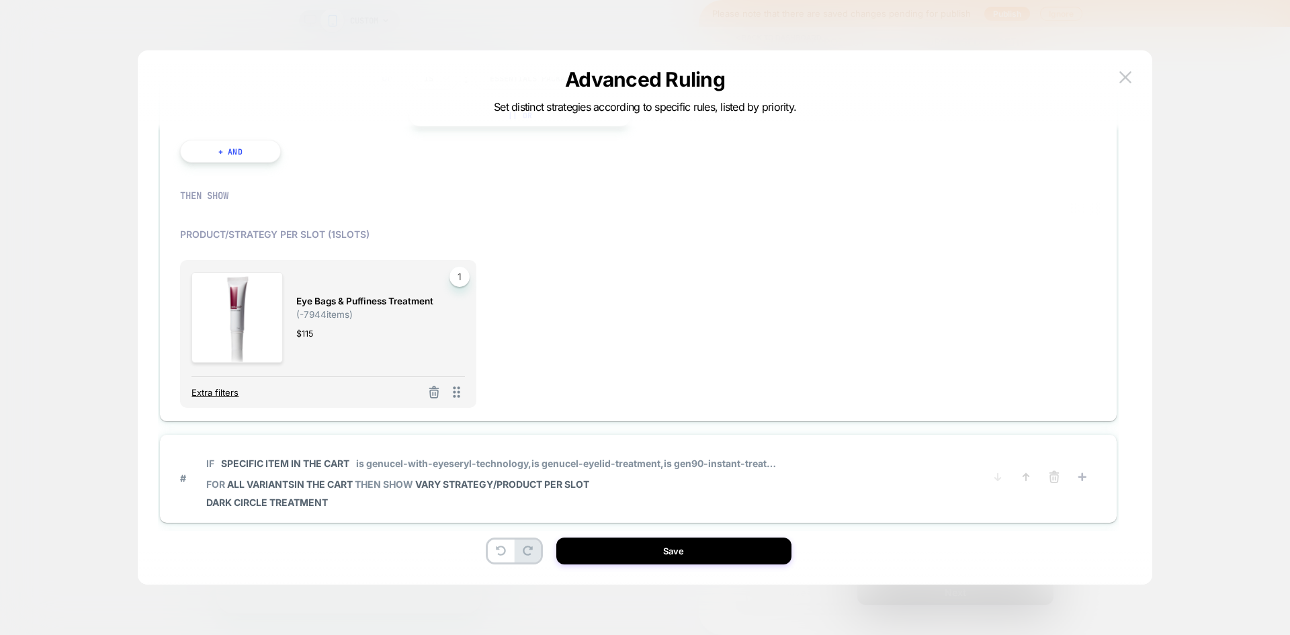
click at [226, 387] on span "Extra filters" at bounding box center [214, 392] width 47 height 11
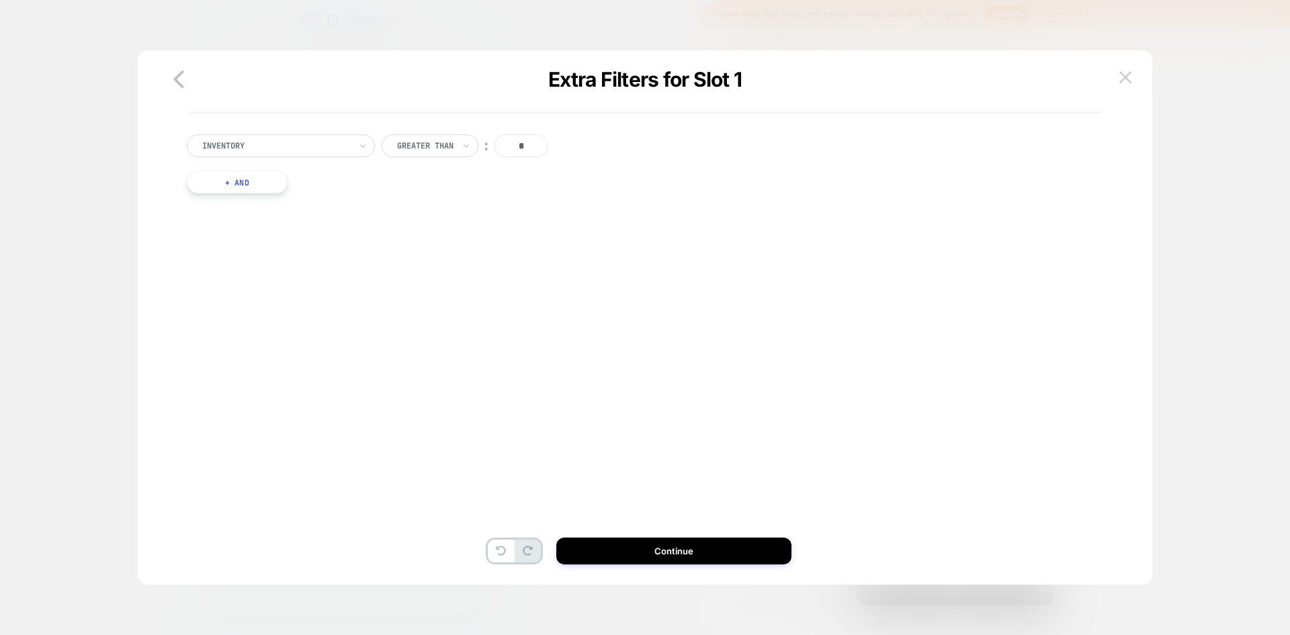
scroll to position [0, 0]
click at [251, 146] on div at bounding box center [276, 146] width 148 height 12
click at [253, 196] on div "Separate out color variants" at bounding box center [287, 205] width 175 height 22
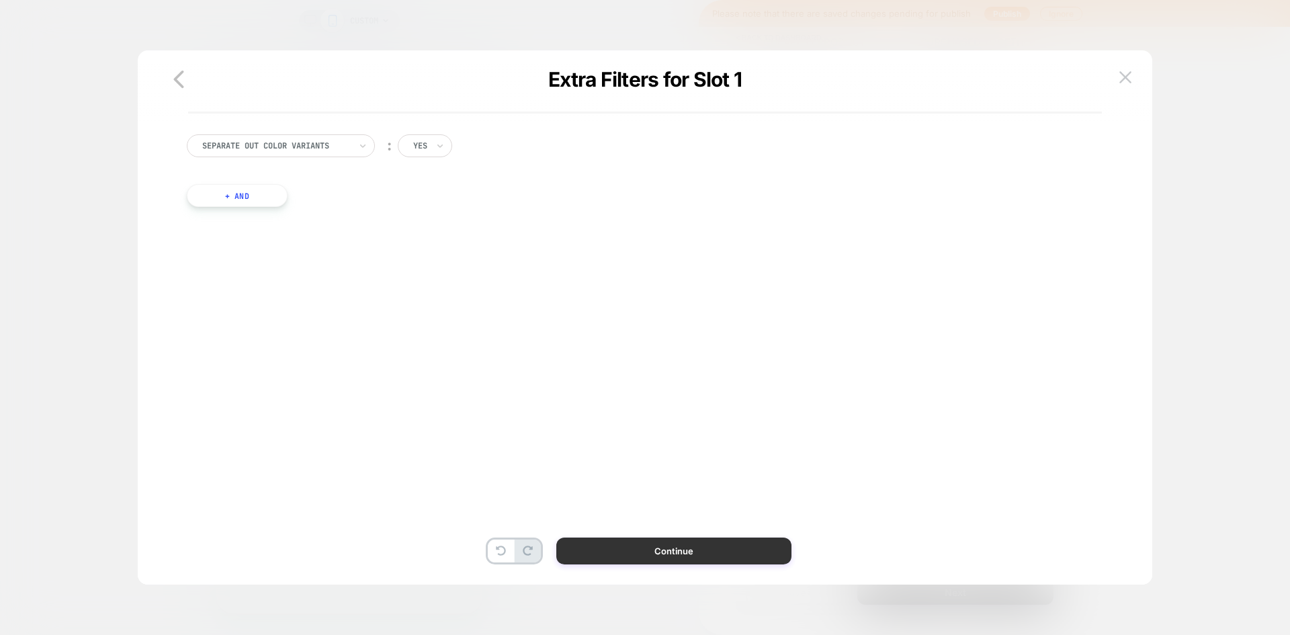
drag, startPoint x: 678, startPoint y: 233, endPoint x: 724, endPoint y: 542, distance: 311.8
click at [679, 234] on div "Separate out color variants ︰ yes + And" at bounding box center [638, 184] width 917 height 140
drag, startPoint x: 726, startPoint y: 556, endPoint x: 729, endPoint y: 537, distance: 19.8
click at [726, 556] on button "Continue" at bounding box center [673, 551] width 235 height 27
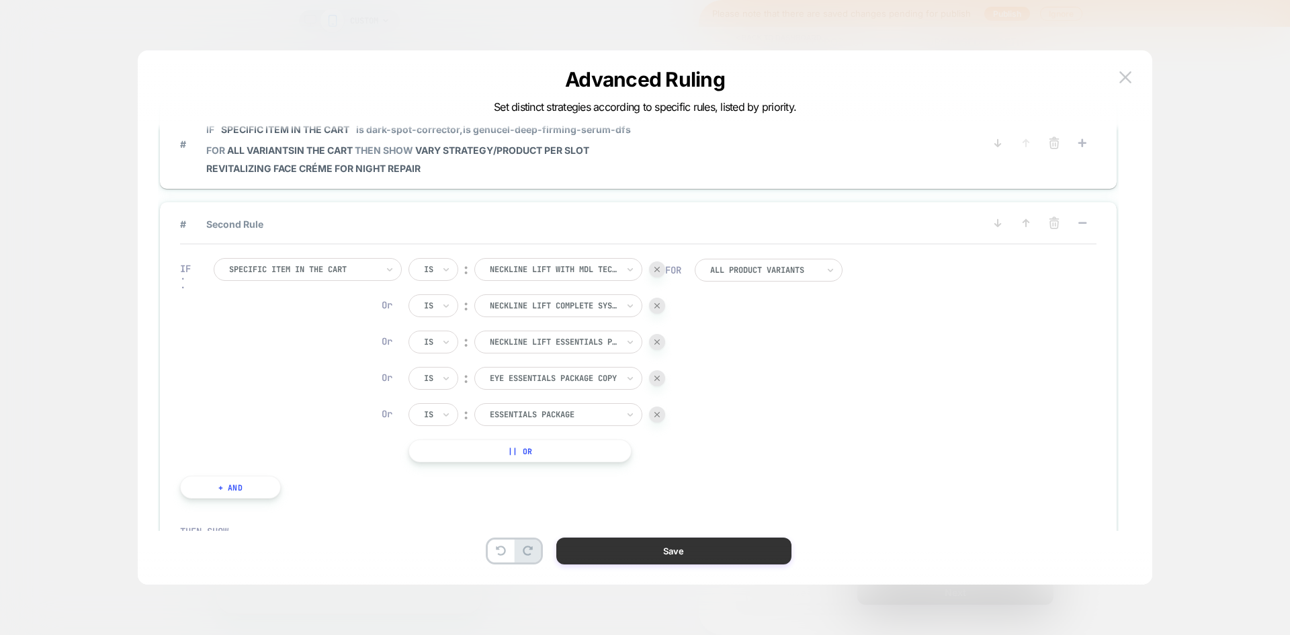
click at [704, 554] on button "Save" at bounding box center [673, 551] width 235 height 27
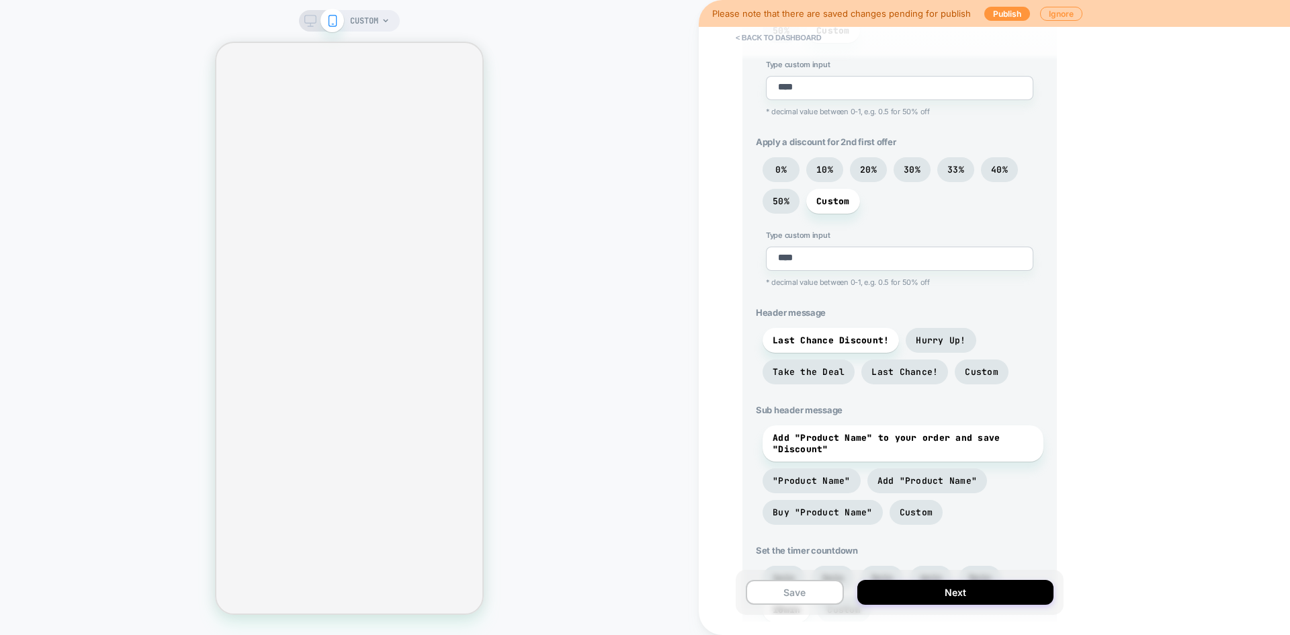
scroll to position [882, 0]
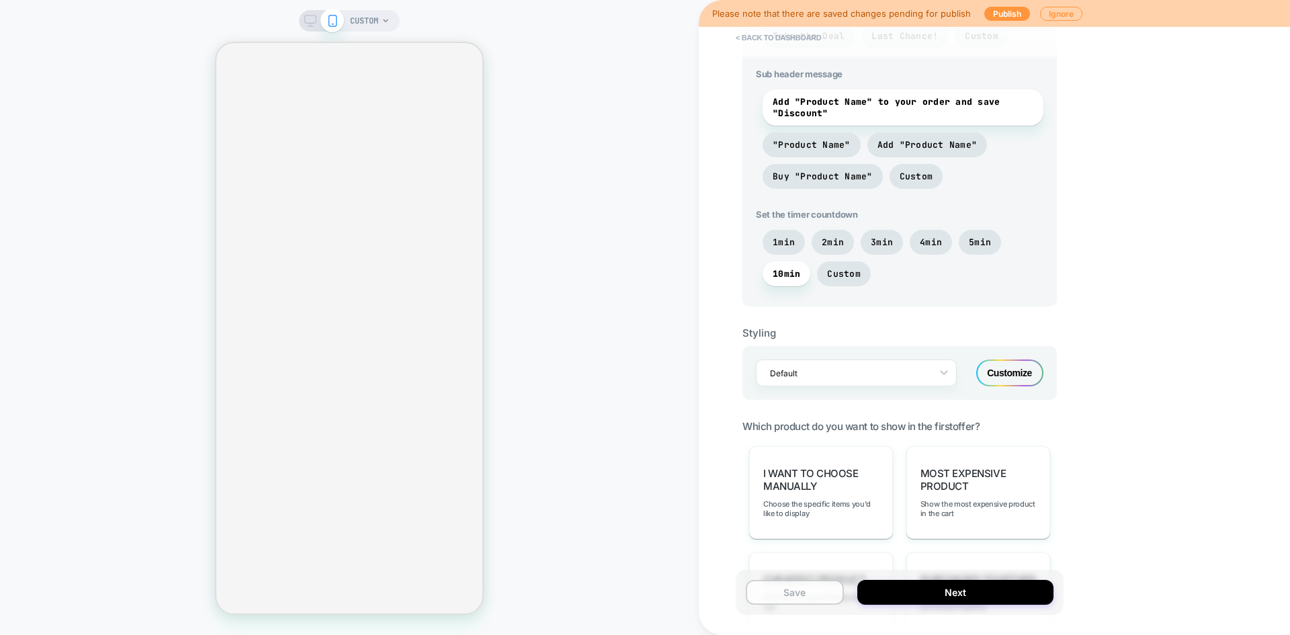
click at [808, 593] on button "Save" at bounding box center [795, 592] width 98 height 25
click at [921, 594] on button "Next" at bounding box center [955, 592] width 196 height 25
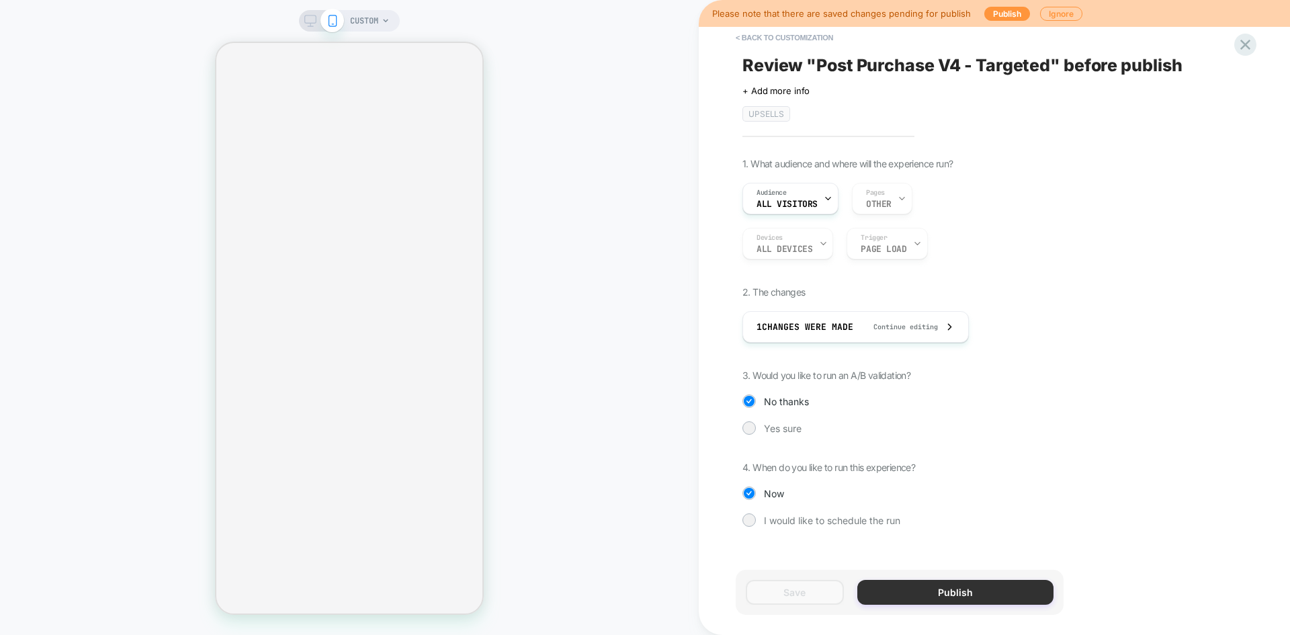
click at [917, 583] on button "Publish" at bounding box center [955, 592] width 196 height 25
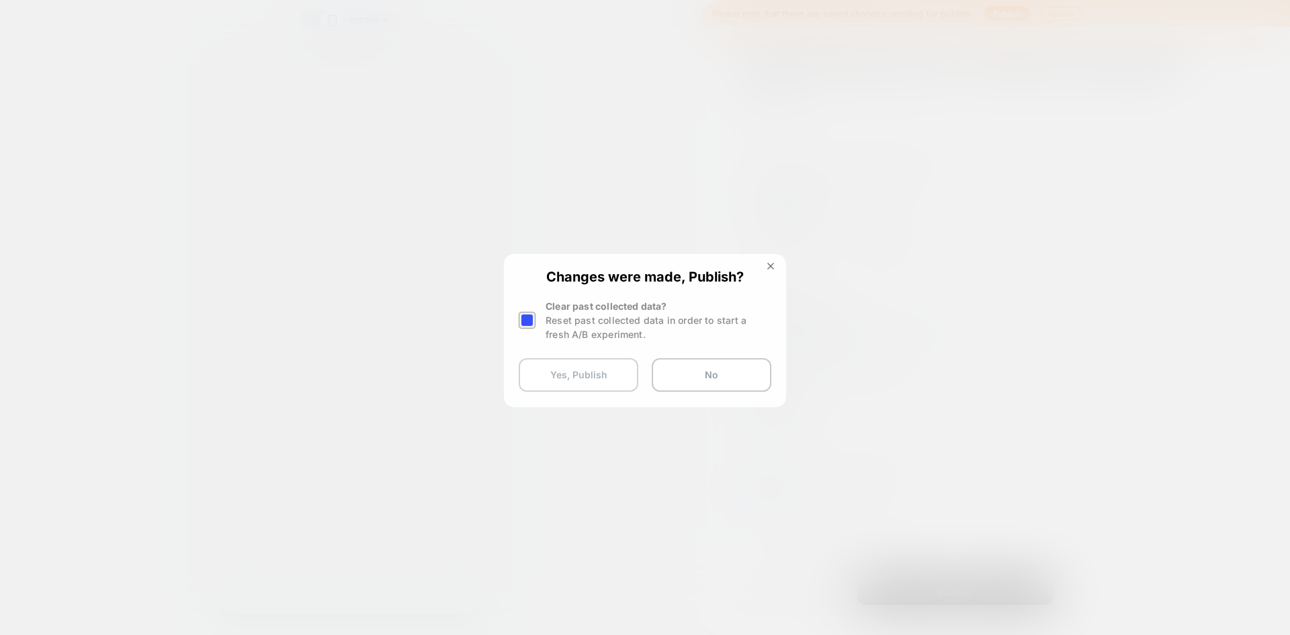
click at [589, 376] on button "Yes, Publish" at bounding box center [579, 375] width 120 height 34
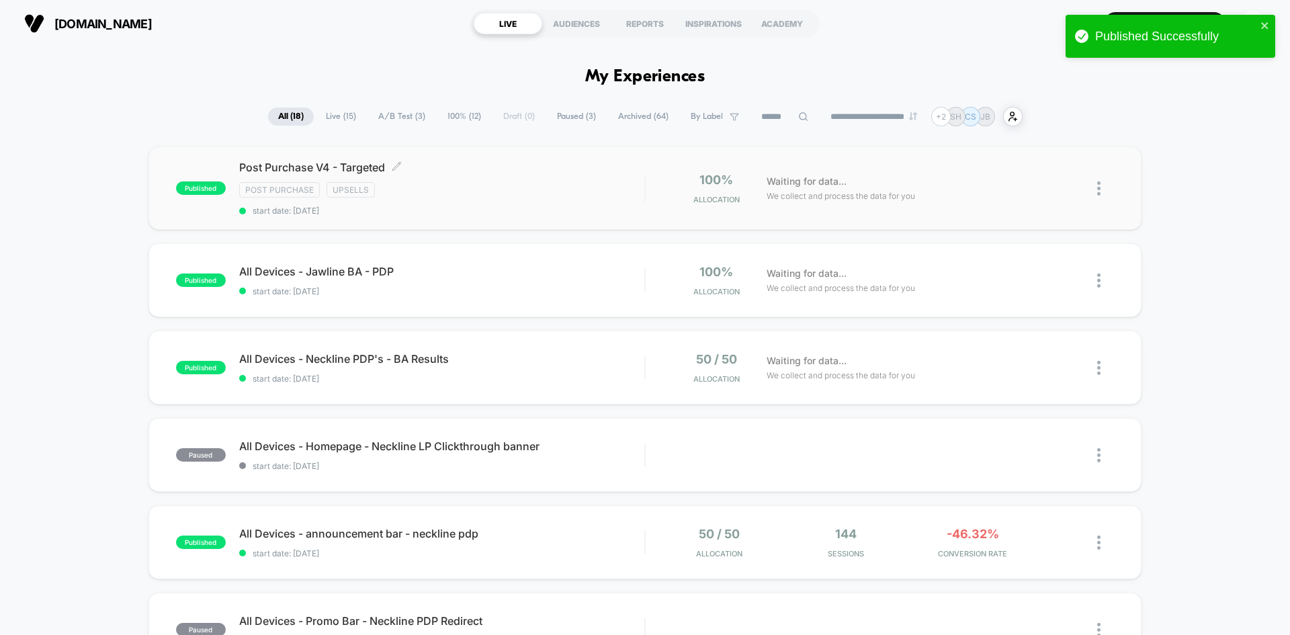
click at [524, 172] on span "Post Purchase V4 - Targeted Click to edit experience details" at bounding box center [441, 167] width 405 height 13
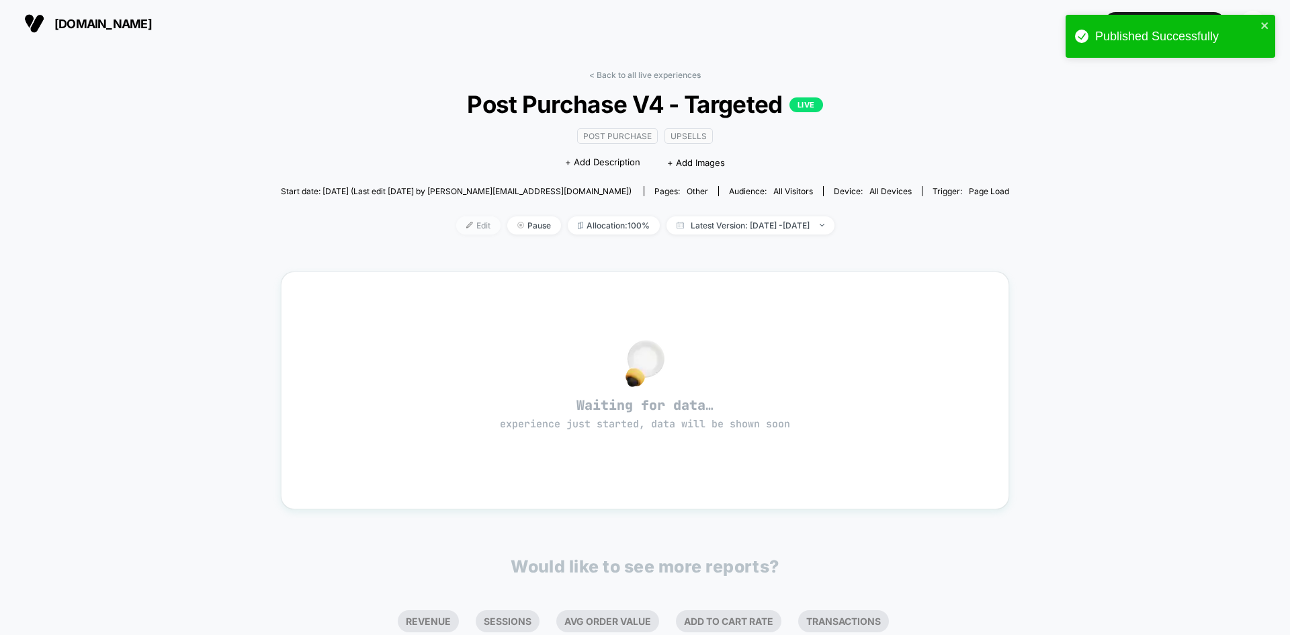
click at [478, 224] on span "Edit" at bounding box center [478, 225] width 44 height 18
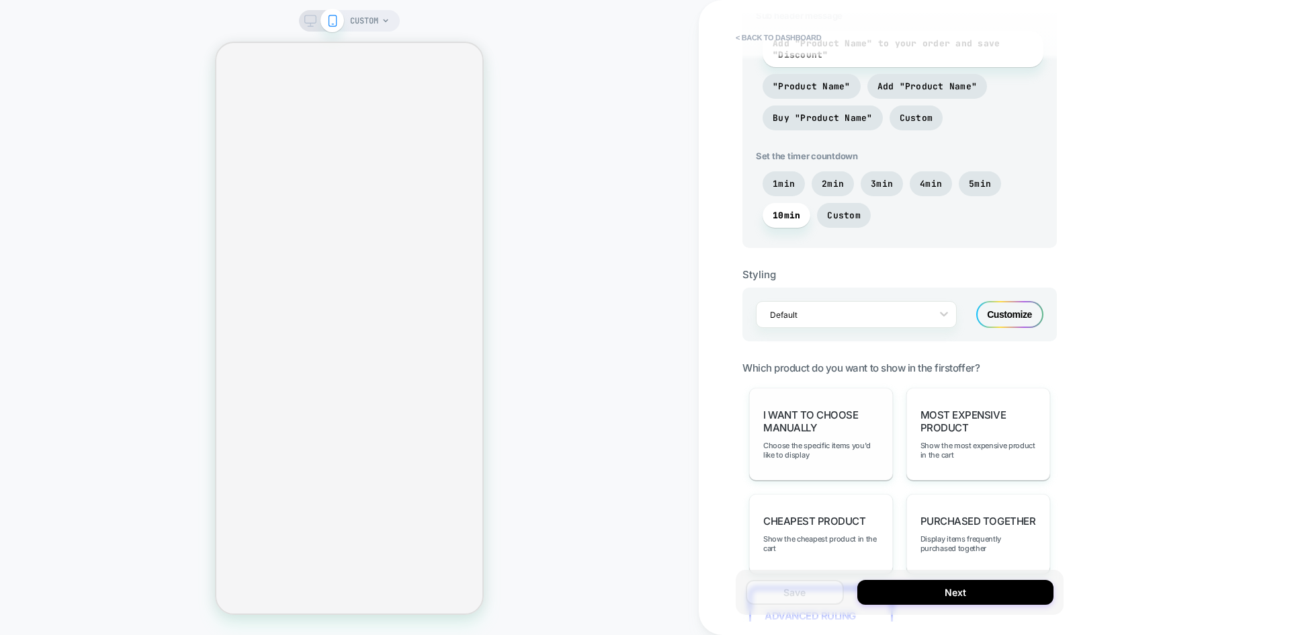
scroll to position [1277, 0]
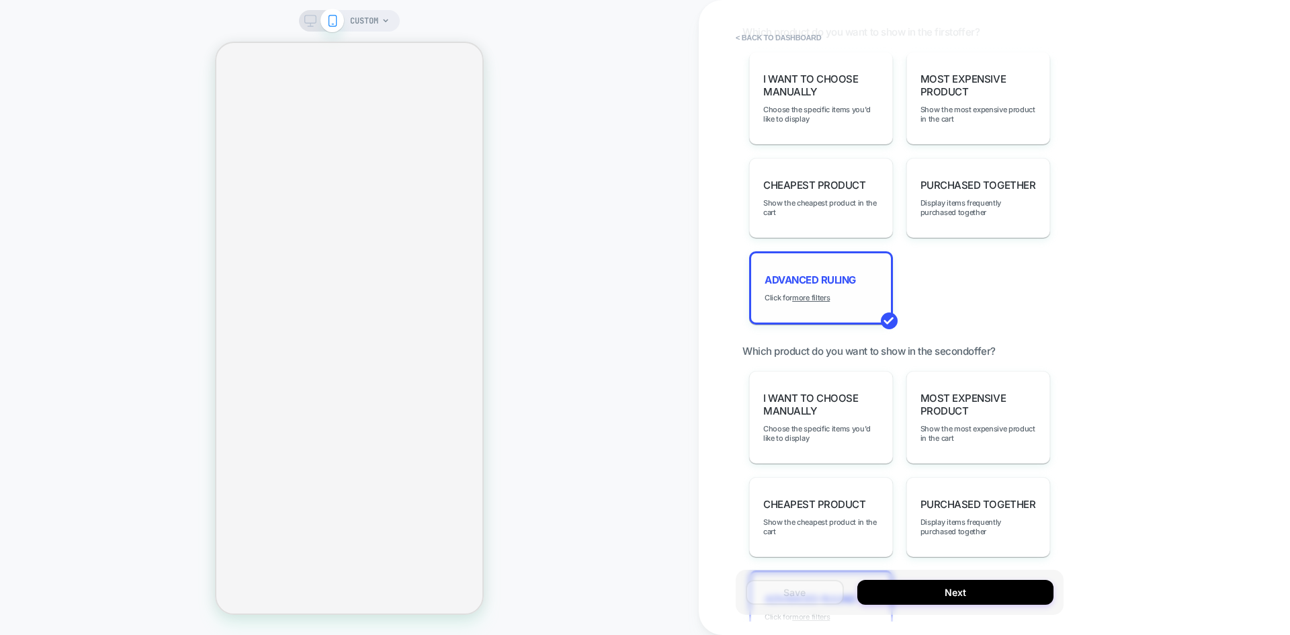
click at [820, 289] on div "Advanced Ruling Click for more filters" at bounding box center [821, 287] width 144 height 73
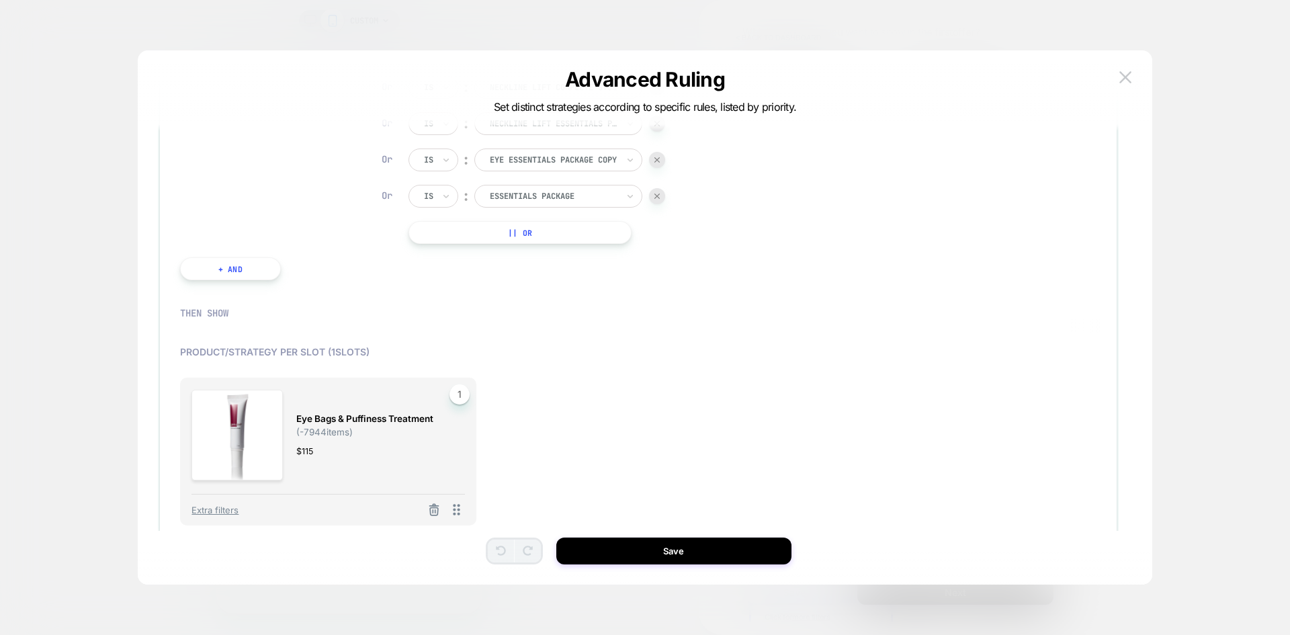
scroll to position [134, 0]
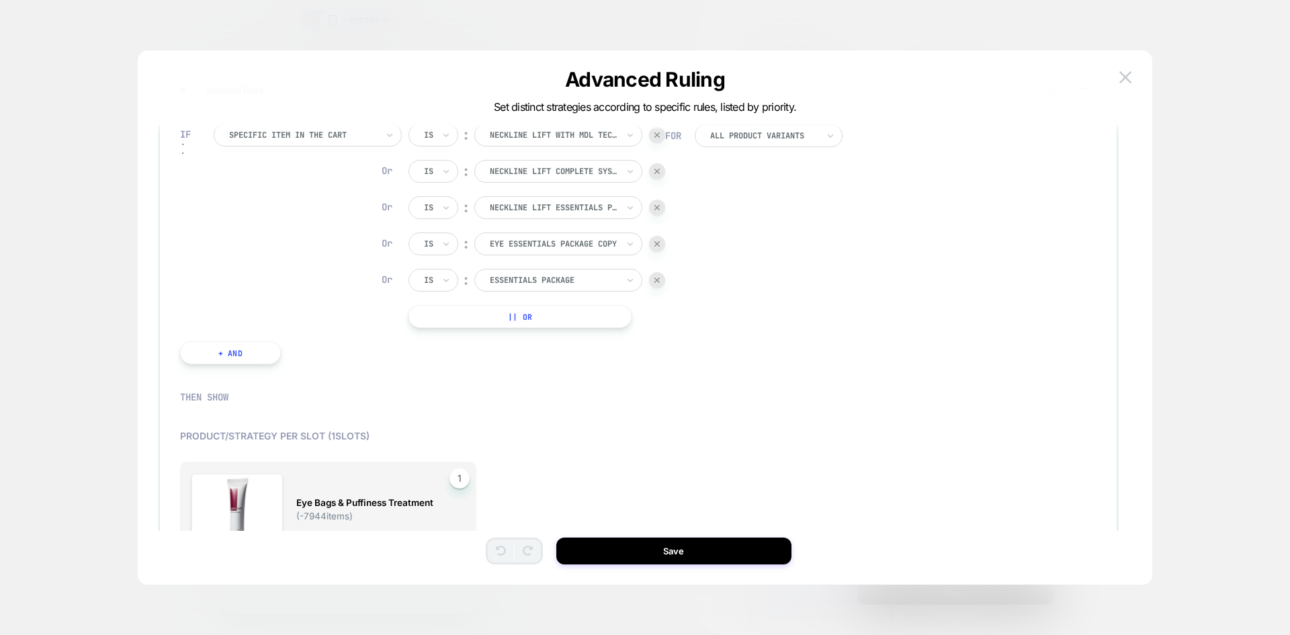
click at [655, 284] on div at bounding box center [657, 280] width 16 height 16
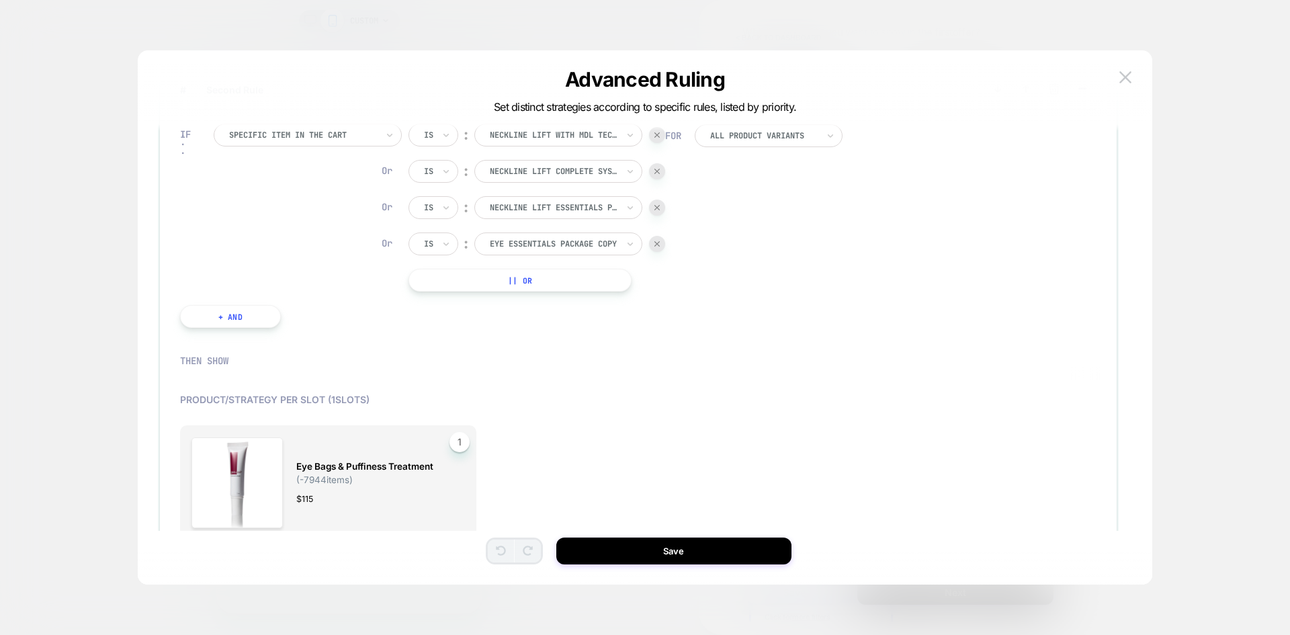
click at [654, 245] on img at bounding box center [656, 243] width 5 height 5
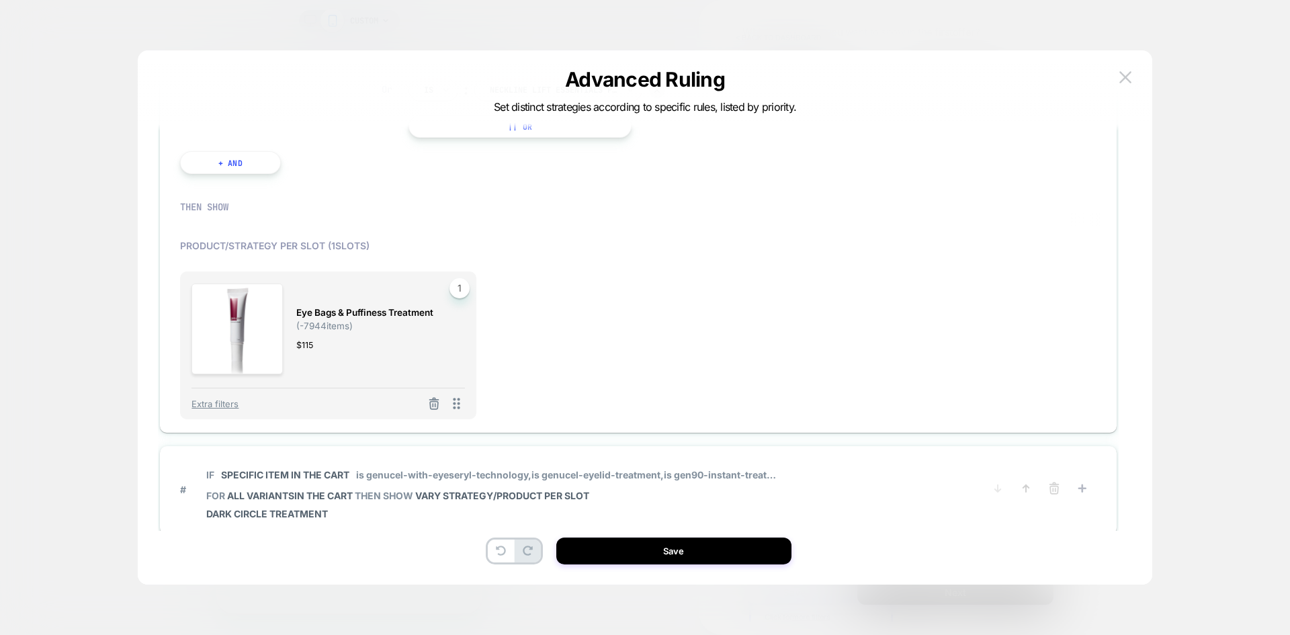
scroll to position [350, 0]
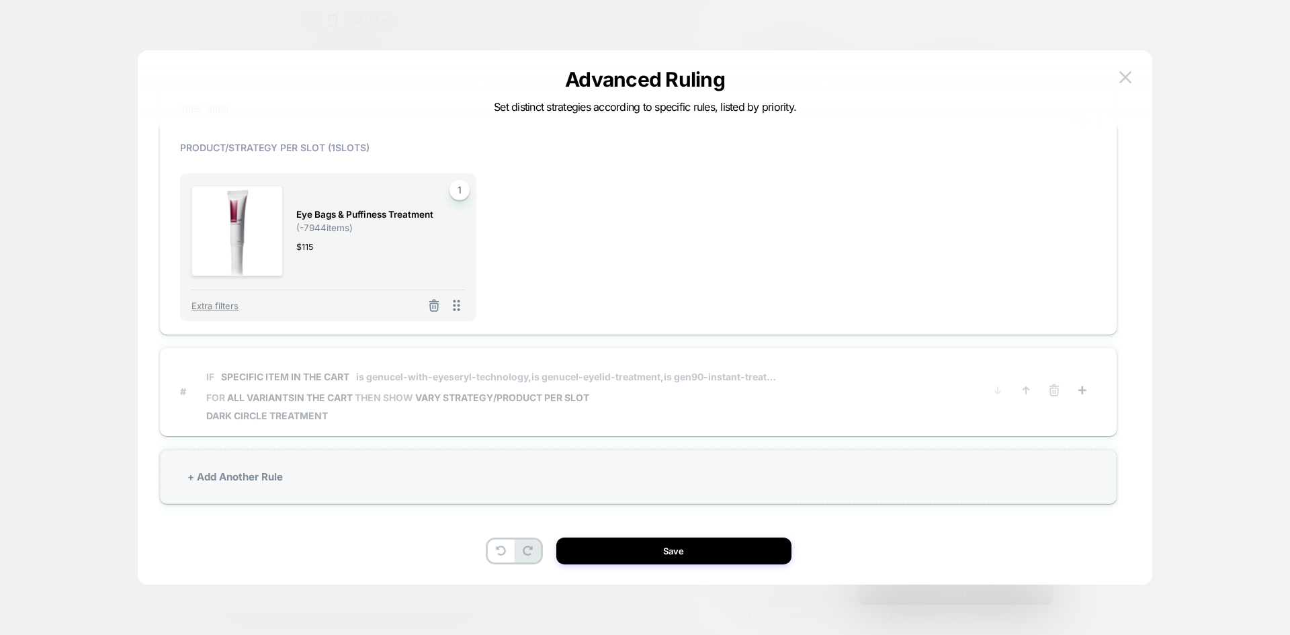
click at [653, 394] on span "FOR all variants IN THE CART THEN SHOW VARY STRATEGY/PRODUCT PER SLOT" at bounding box center [492, 397] width 573 height 11
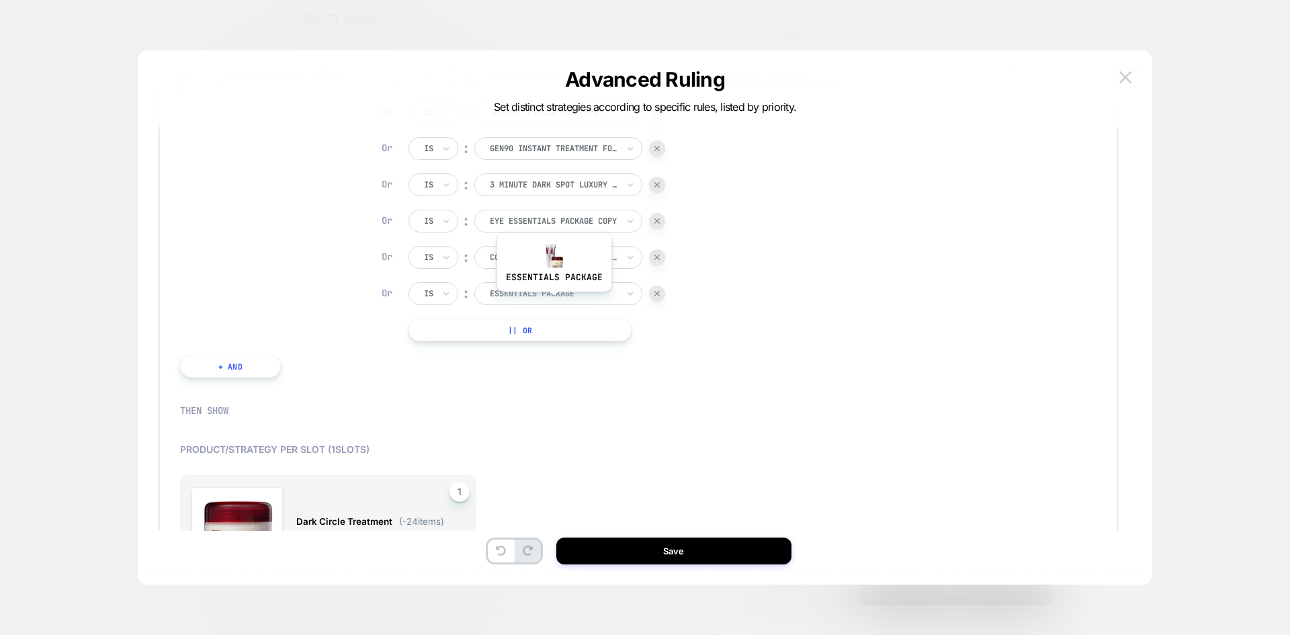
scroll to position [294, 0]
click at [472, 325] on button "|| Or" at bounding box center [520, 331] width 223 height 23
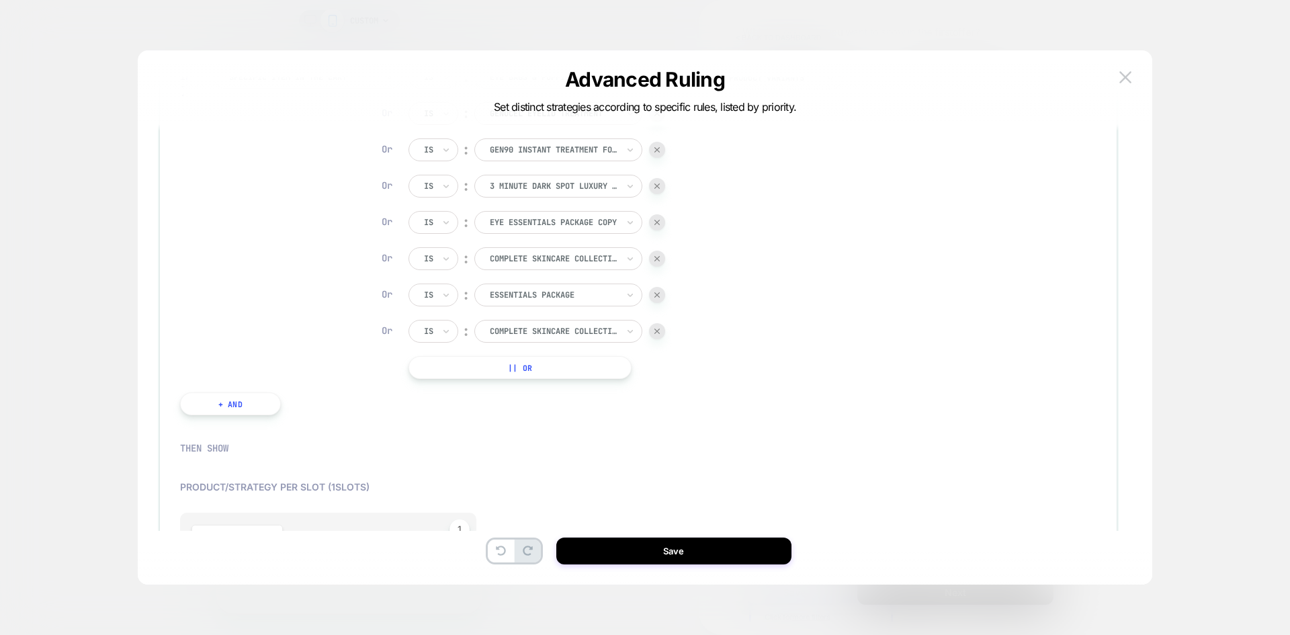
click at [660, 333] on div at bounding box center [657, 331] width 16 height 16
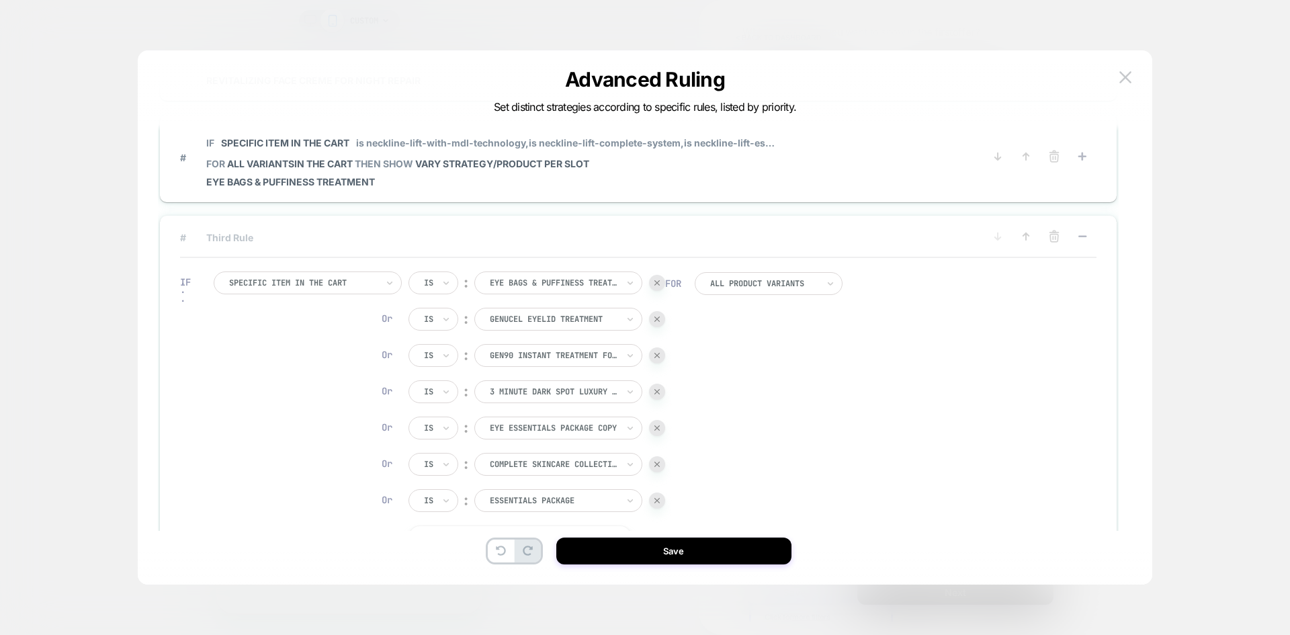
scroll to position [0, 0]
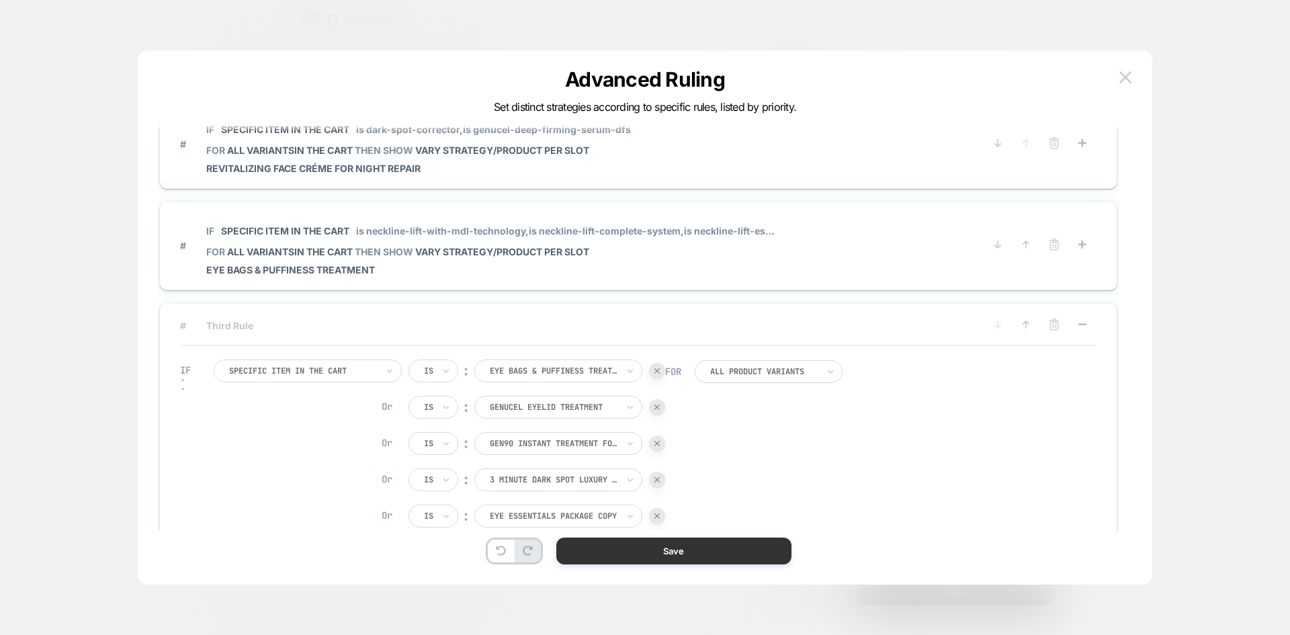
click at [610, 556] on button "Save" at bounding box center [673, 551] width 235 height 27
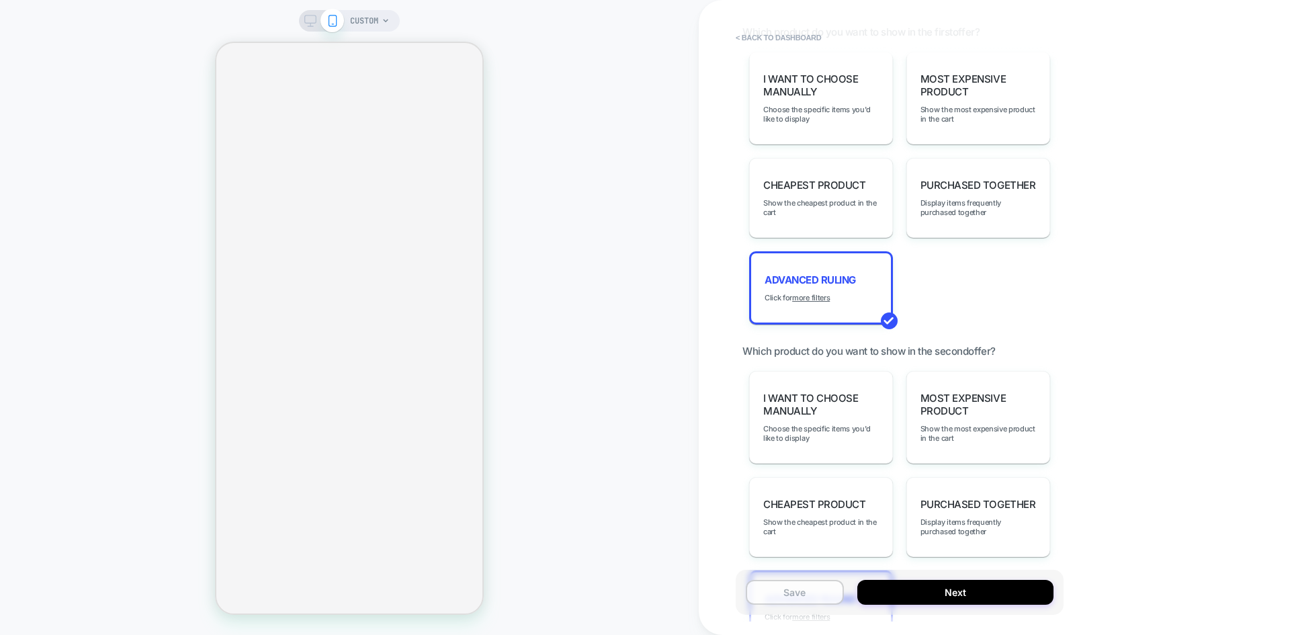
click at [818, 597] on button "Save" at bounding box center [795, 592] width 98 height 25
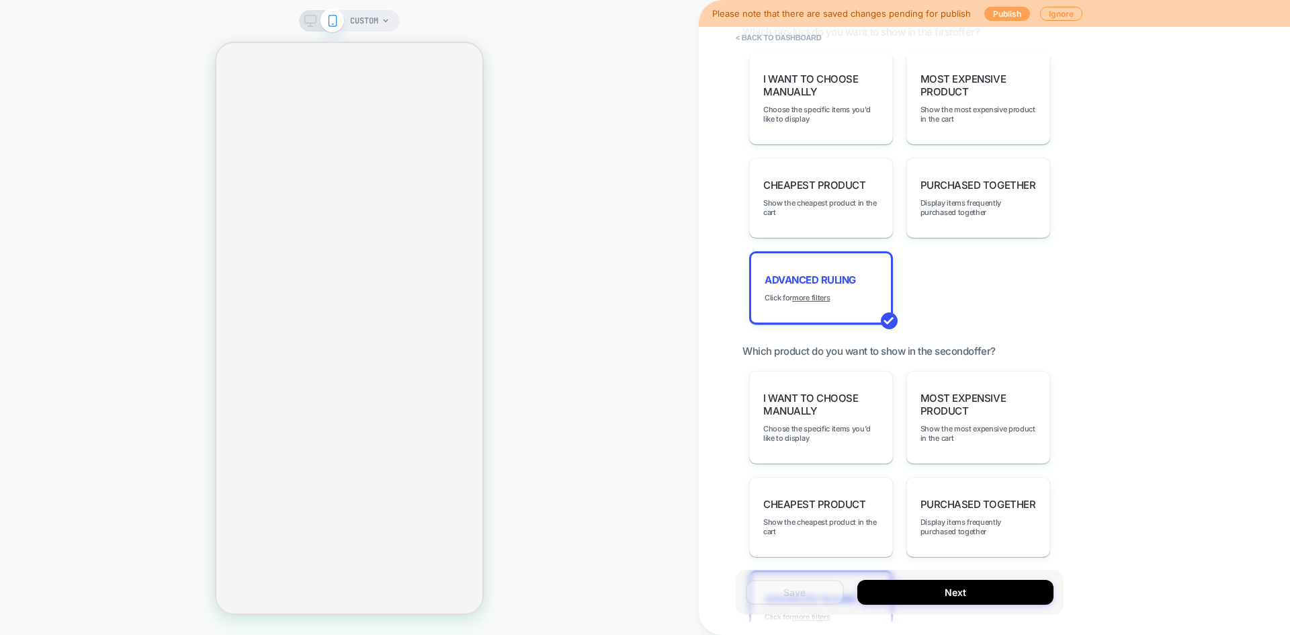
click at [993, 19] on button "Publish" at bounding box center [1007, 14] width 46 height 14
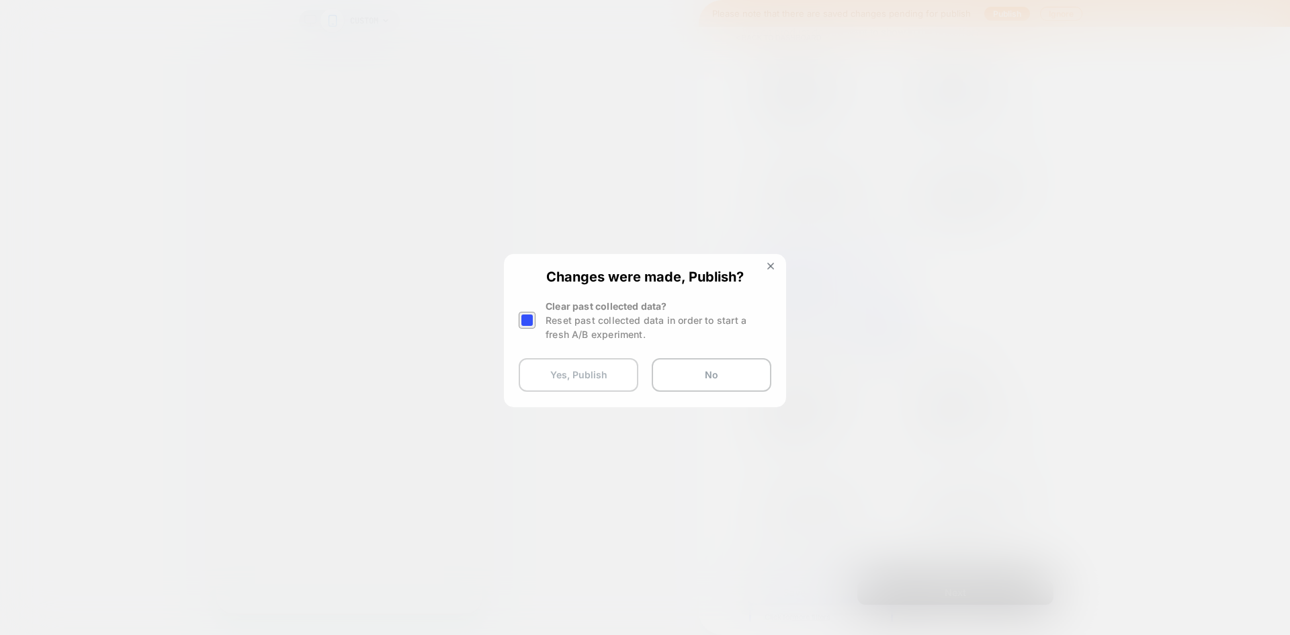
click at [564, 374] on button "Yes, Publish" at bounding box center [579, 375] width 120 height 34
type textarea "*"
